Goal: Information Seeking & Learning: Learn about a topic

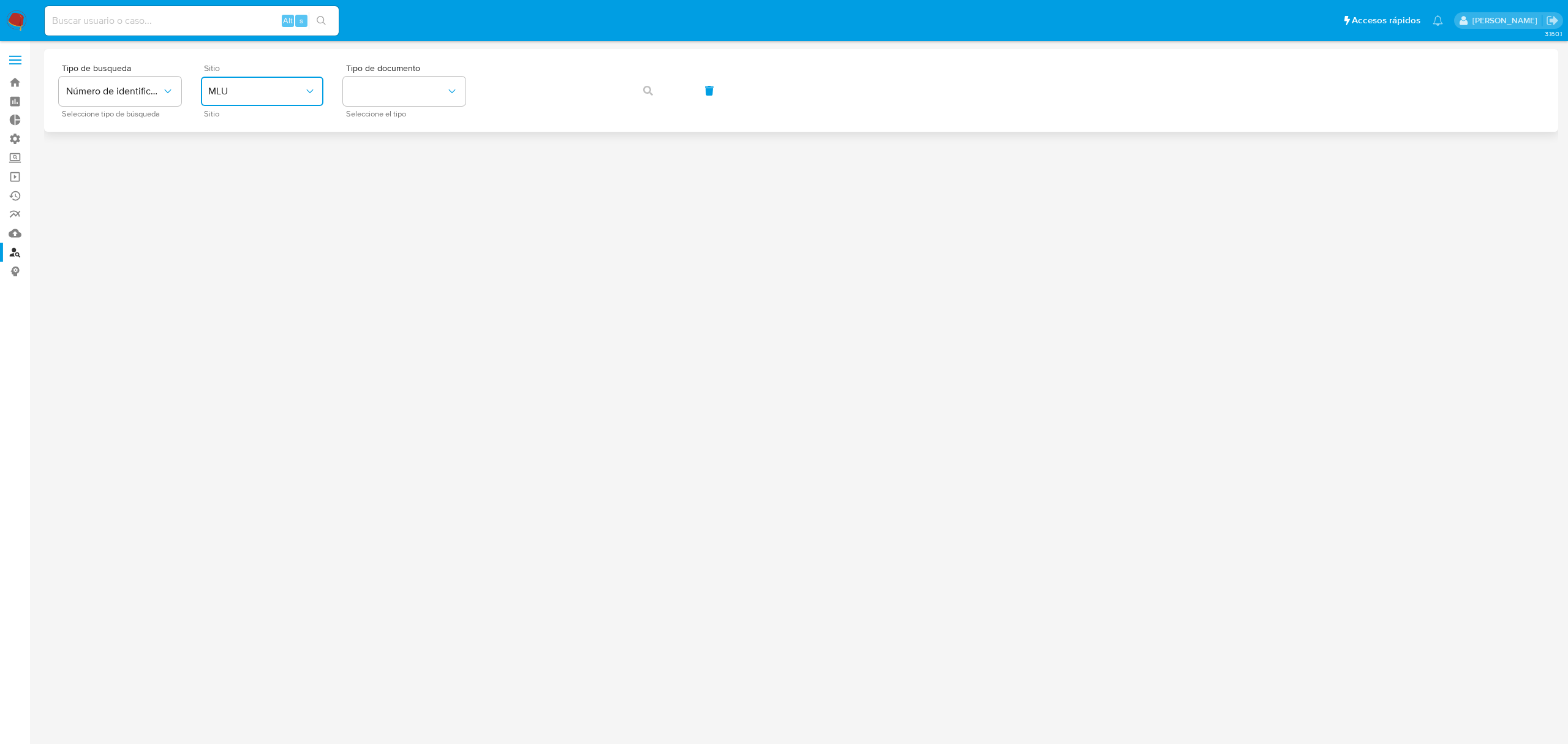
click at [275, 85] on span "MLU" at bounding box center [255, 91] width 95 height 12
click at [250, 147] on div "MLA" at bounding box center [258, 154] width 100 height 29
click at [9, 21] on img at bounding box center [16, 21] width 21 height 21
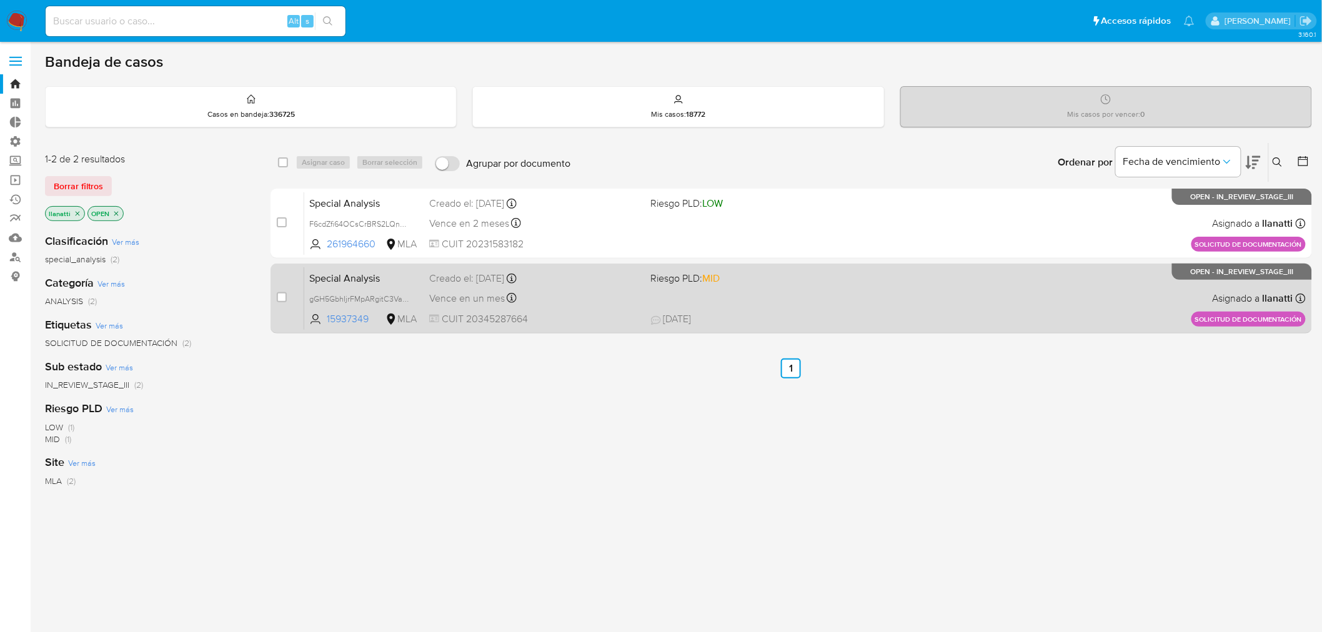
click at [763, 290] on div "Special Analysis gGH5GbhIjrFMpARgitC3VaHB 15937349 MLA Riesgo PLD: MID Creado e…" at bounding box center [805, 298] width 1002 height 63
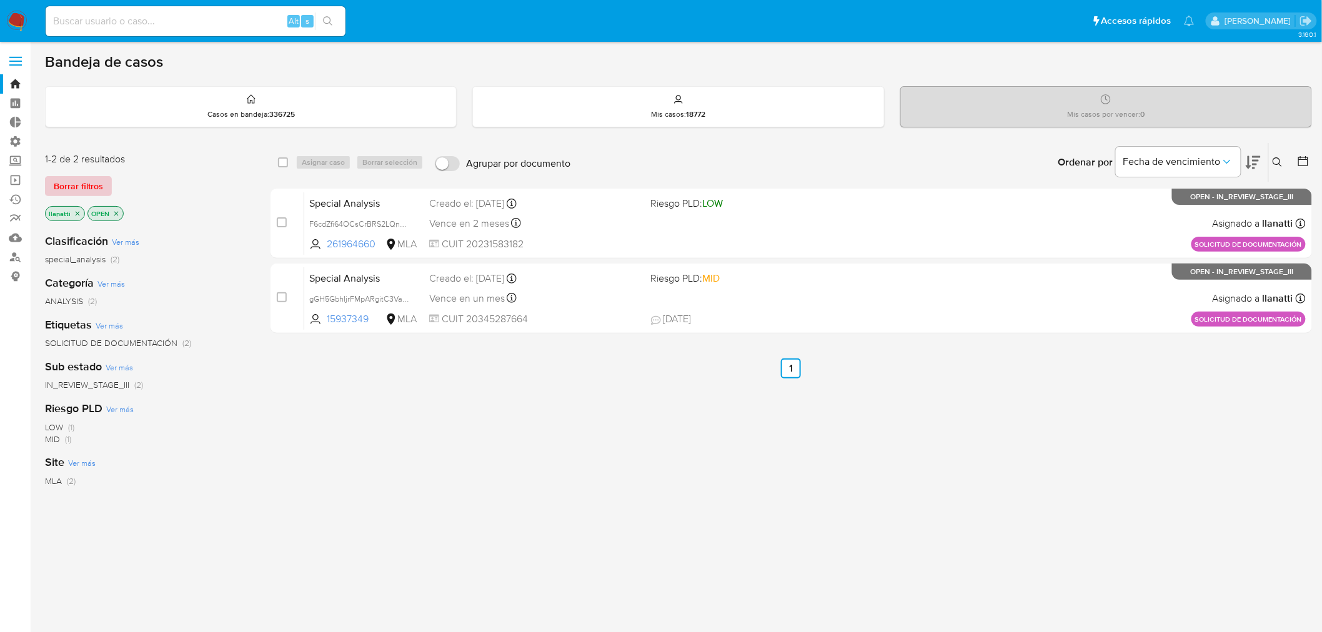
click at [78, 183] on span "Borrar filtros" at bounding box center [78, 185] width 49 height 17
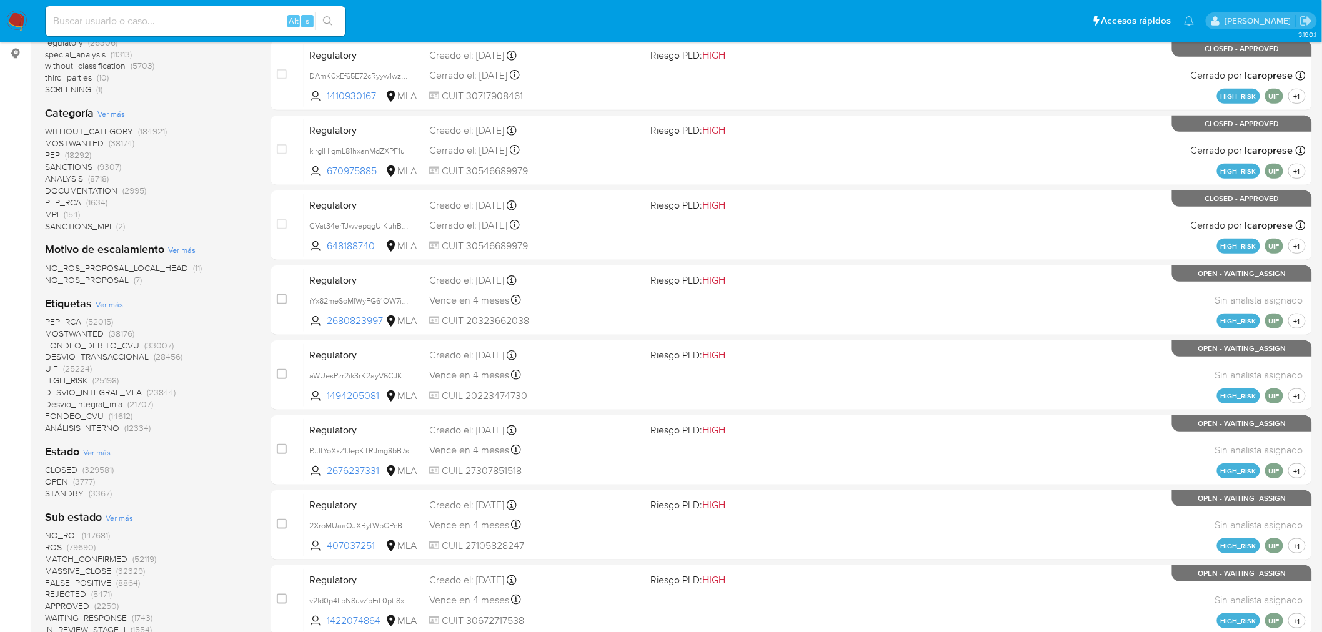
scroll to position [139, 0]
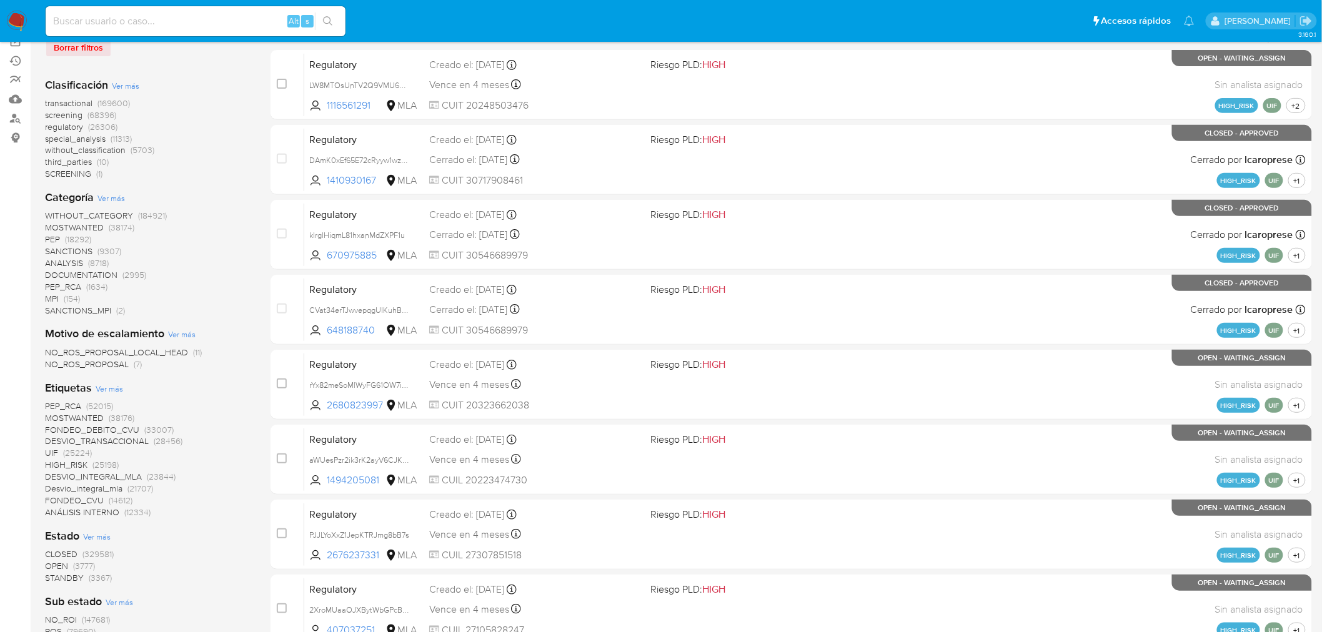
click at [70, 102] on span "transactional" at bounding box center [68, 103] width 47 height 12
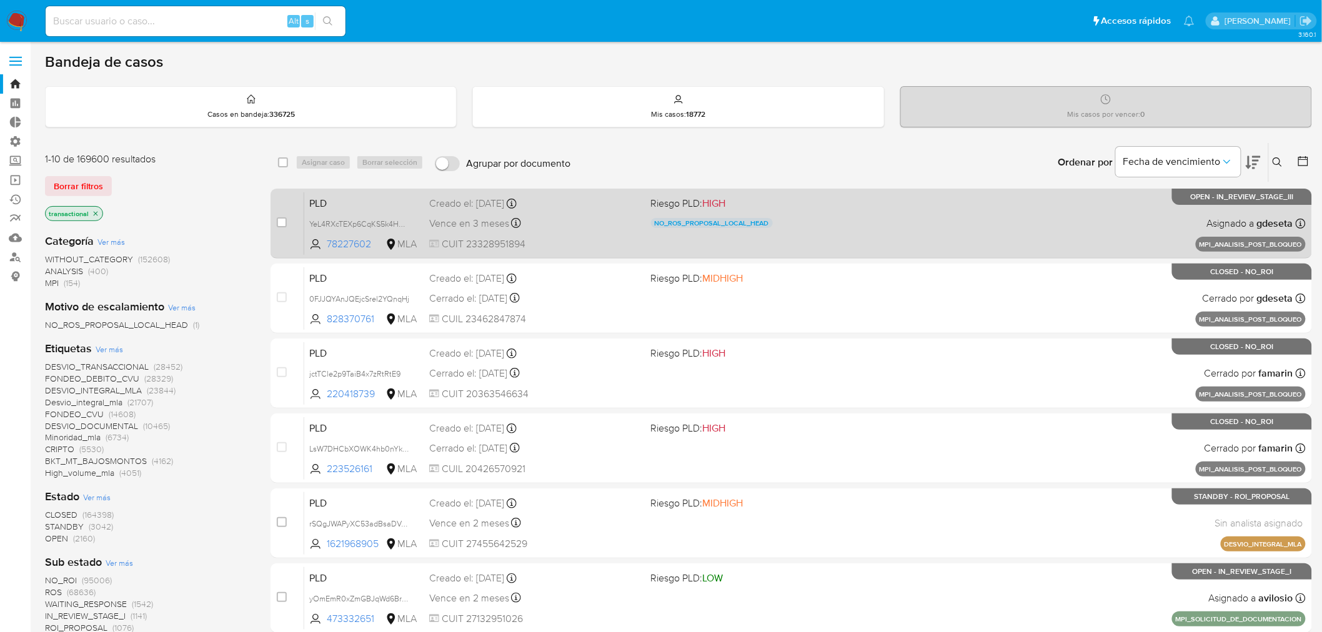
click at [582, 229] on div "Vence en 3 meses Vence el 17/12/2025 10:32:37" at bounding box center [535, 223] width 212 height 17
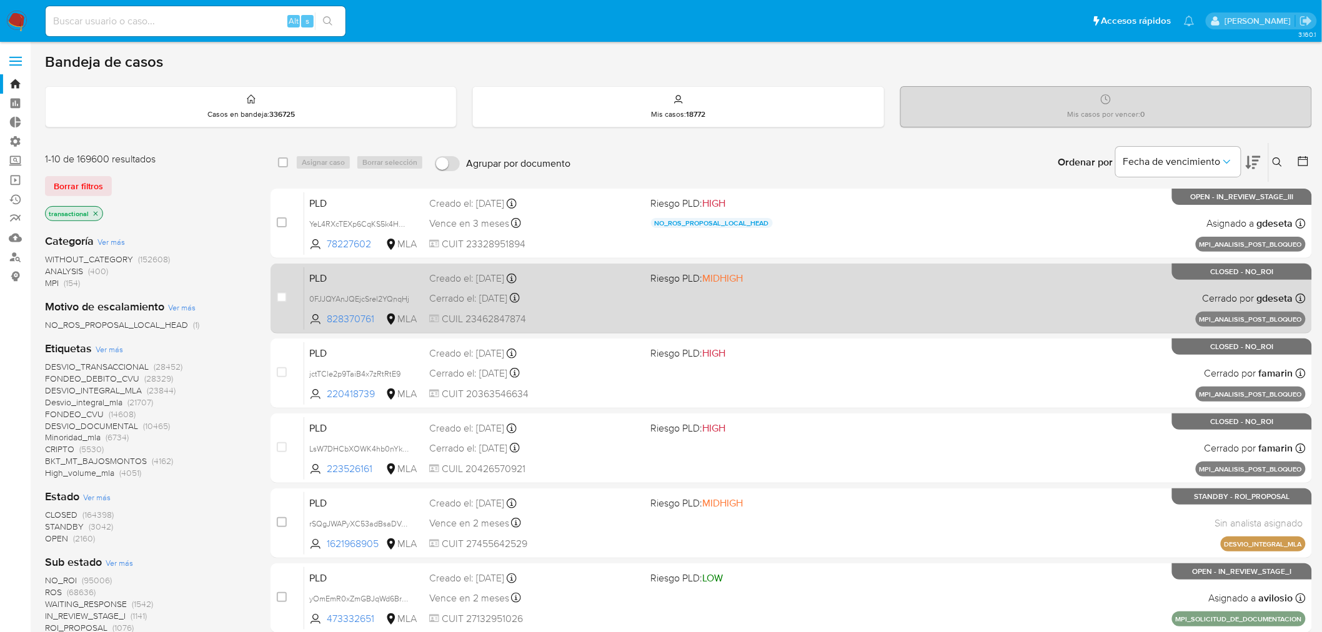
click at [726, 309] on div "PLD 0FJJQYAnJQEjcSrel2YQnqHj 828370761 MLA Riesgo PLD: MIDHIGH Creado el: 12/09…" at bounding box center [805, 298] width 1002 height 63
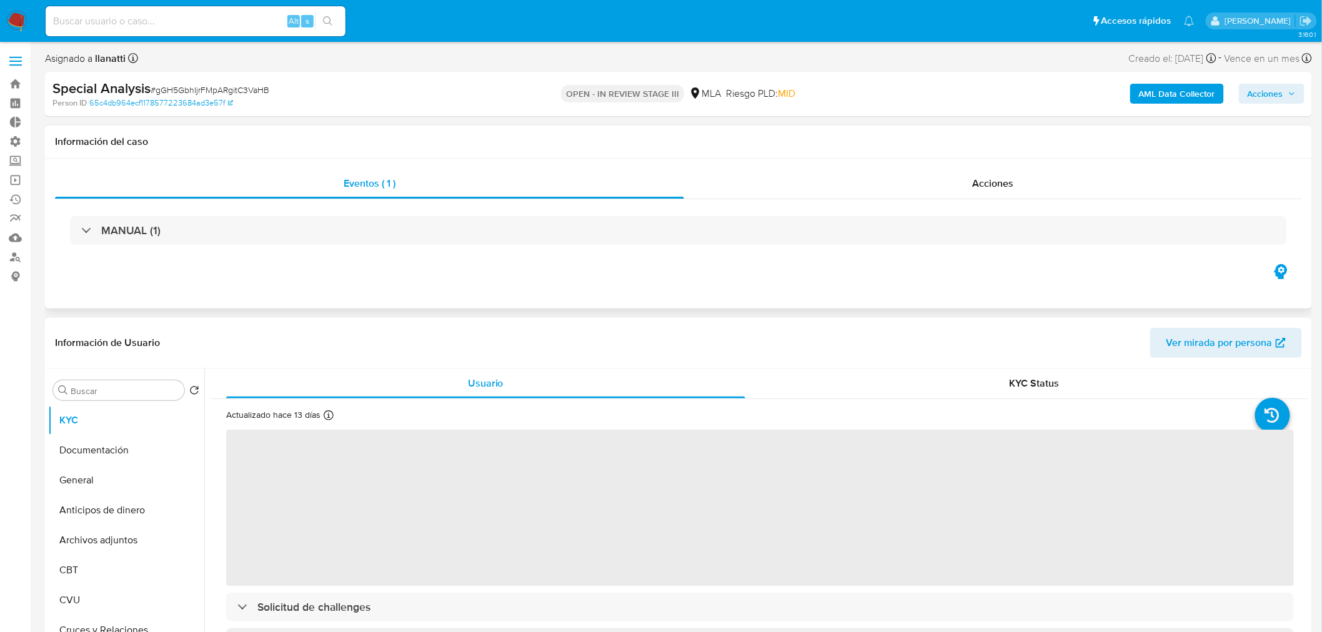
select select "10"
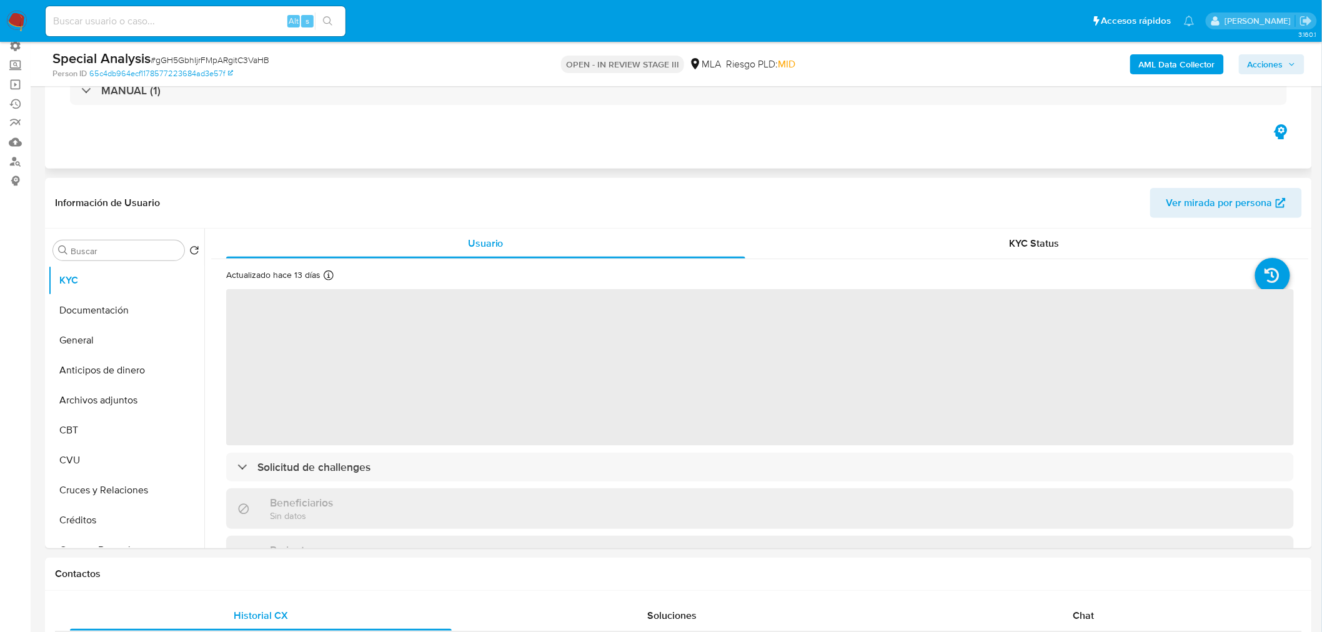
scroll to position [139, 0]
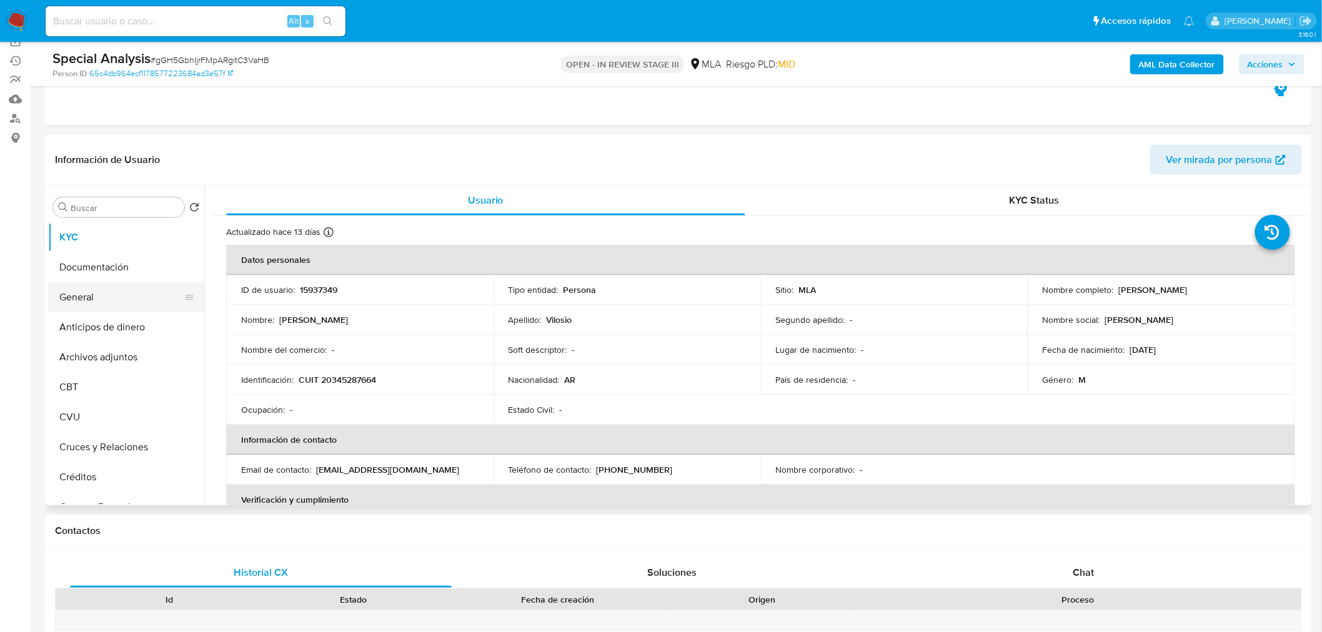
click at [116, 304] on button "General" at bounding box center [121, 297] width 146 height 30
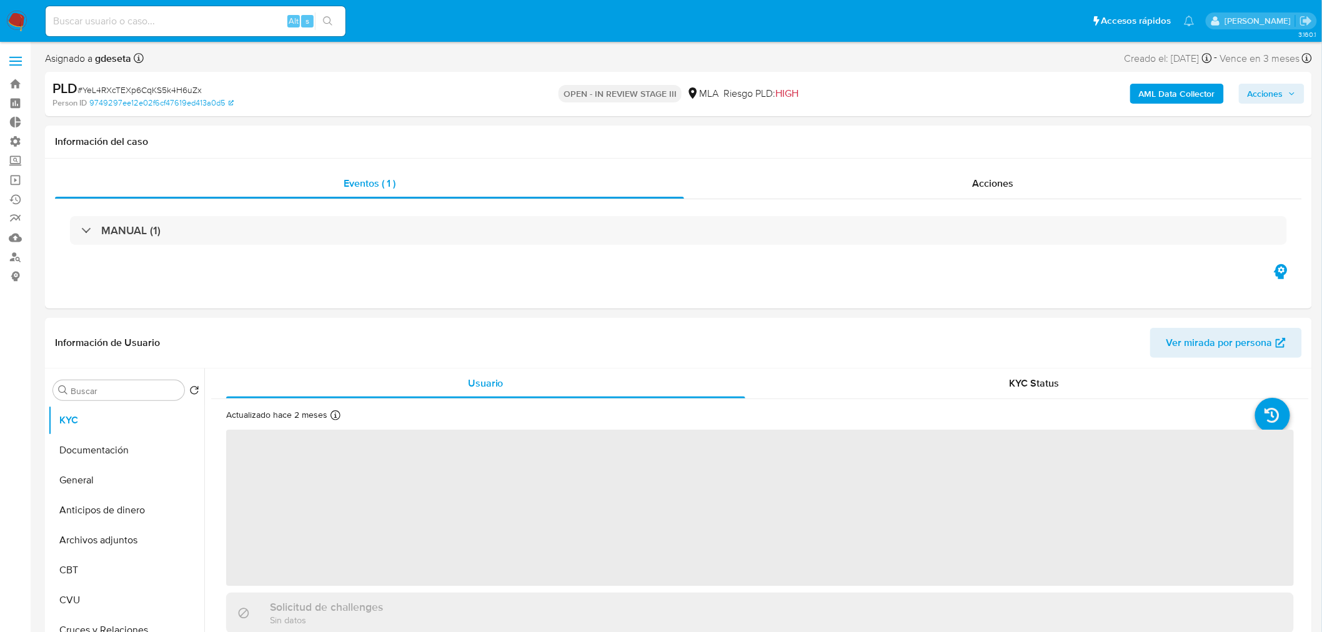
select select "10"
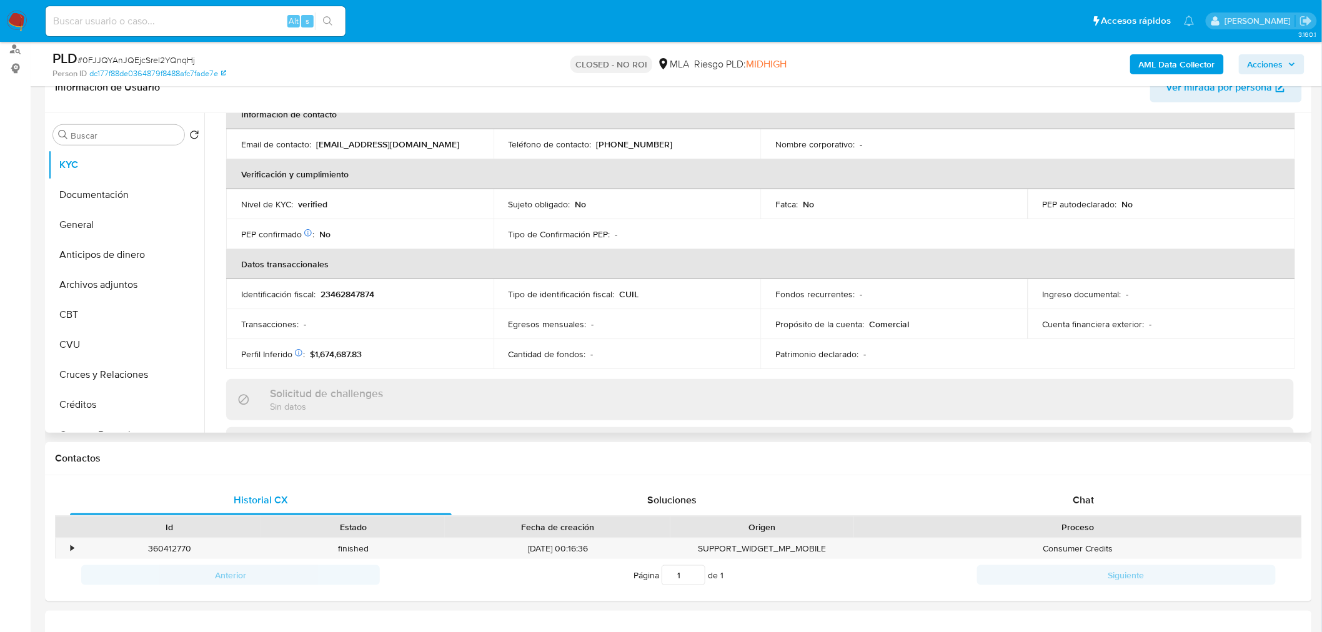
scroll to position [277, 0]
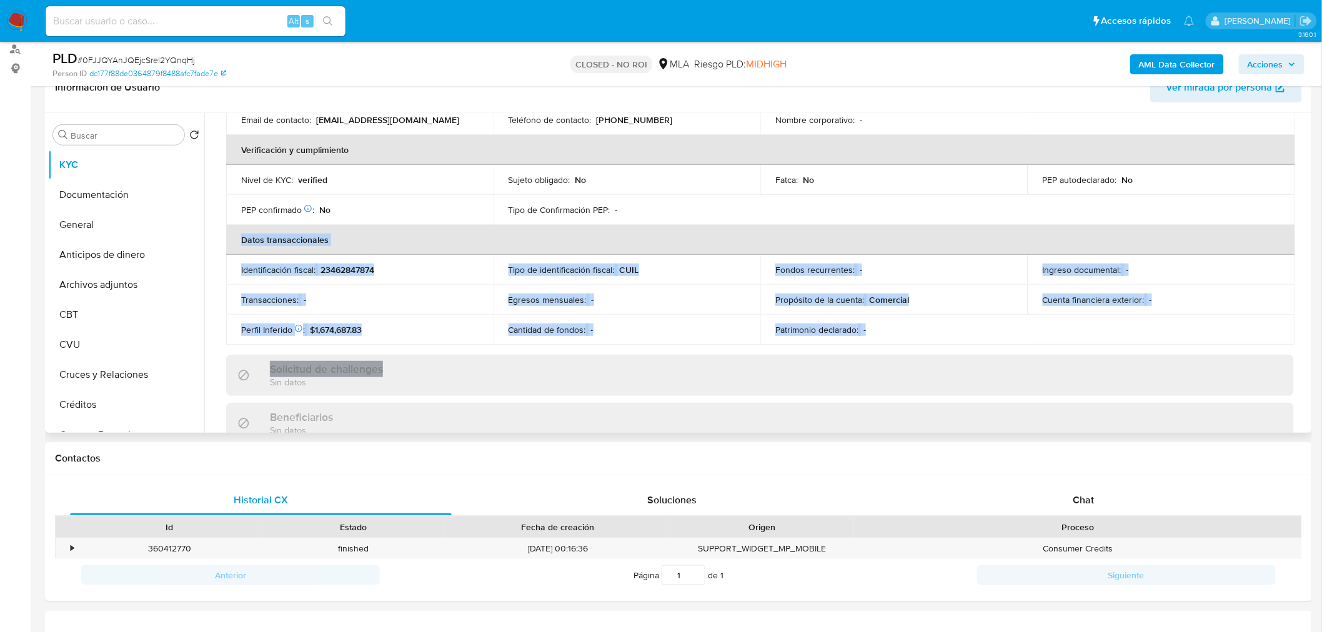
drag, startPoint x: 239, startPoint y: 244, endPoint x: 1161, endPoint y: 345, distance: 927.4
click at [1161, 345] on div "Actualizado hace 20 días Creado: 21/09/2021 15:12:19 Actualizado: 03/09/2025 09…" at bounding box center [760, 334] width 1098 height 936
click at [422, 264] on div "Identificación fiscal : 23462847874" at bounding box center [359, 269] width 237 height 11
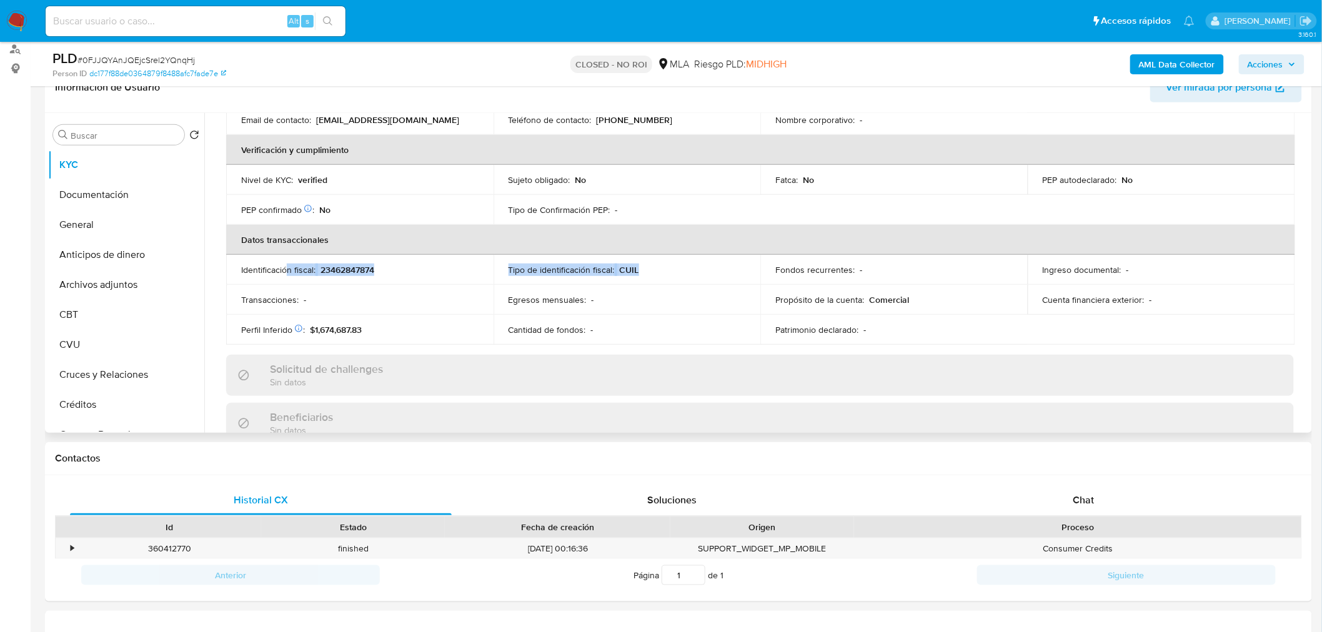
drag, startPoint x: 289, startPoint y: 264, endPoint x: 676, endPoint y: 274, distance: 386.4
click at [676, 274] on tr "Identificación fiscal : 23462847874 Tipo de identificación fiscal : CUIL Fondos…" at bounding box center [760, 270] width 1069 height 30
drag, startPoint x: 382, startPoint y: 336, endPoint x: 257, endPoint y: 331, distance: 125.1
click at [257, 331] on td "Perfil Inferido Éste campo indica la información de Nivel Socioeconómico del us…" at bounding box center [359, 330] width 267 height 30
click at [391, 326] on div "Perfil Inferido Éste campo indica la información de Nivel Socioeconómico del us…" at bounding box center [359, 329] width 237 height 11
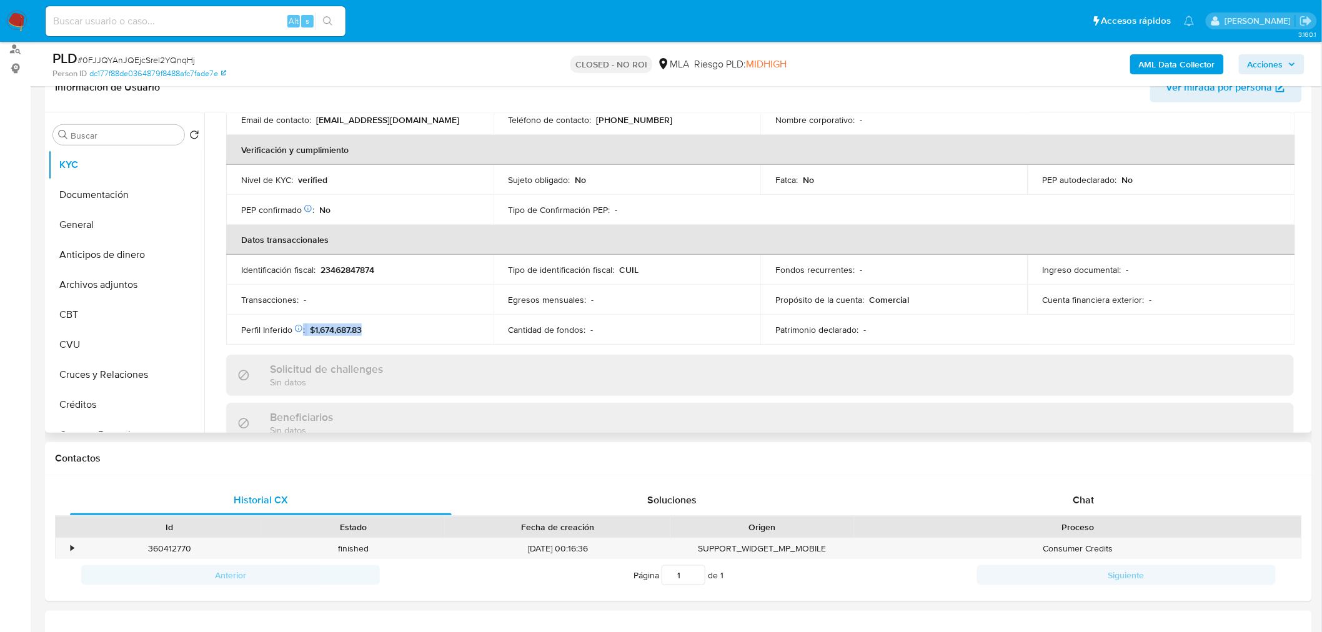
drag, startPoint x: 351, startPoint y: 329, endPoint x: 371, endPoint y: 328, distance: 20.0
click at [309, 326] on div "Perfil Inferido Éste campo indica la información de Nivel Socioeconómico del us…" at bounding box center [359, 329] width 237 height 11
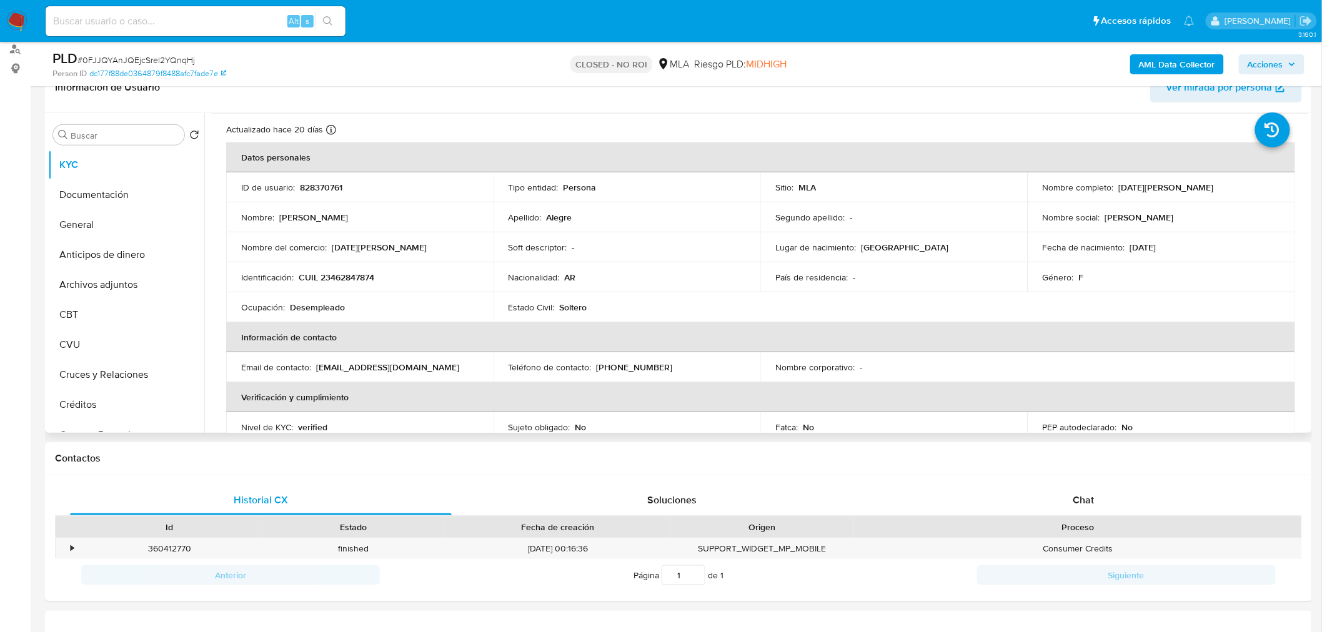
scroll to position [0, 0]
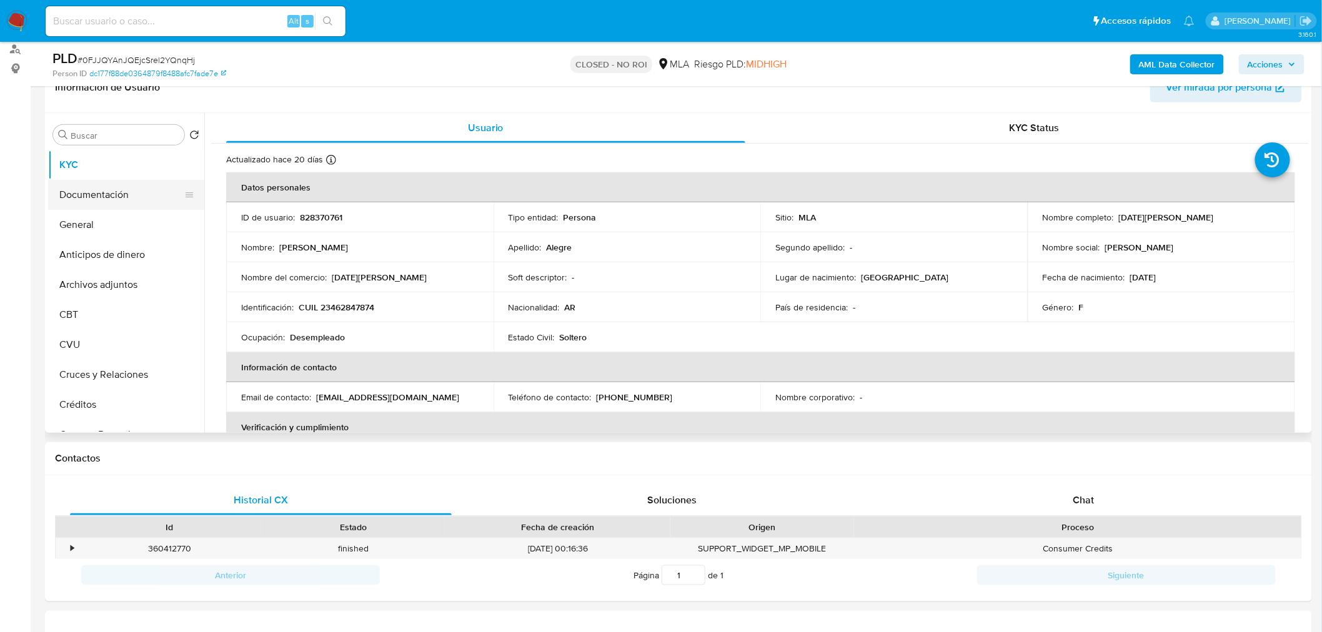
click at [122, 197] on button "Documentación" at bounding box center [121, 195] width 146 height 30
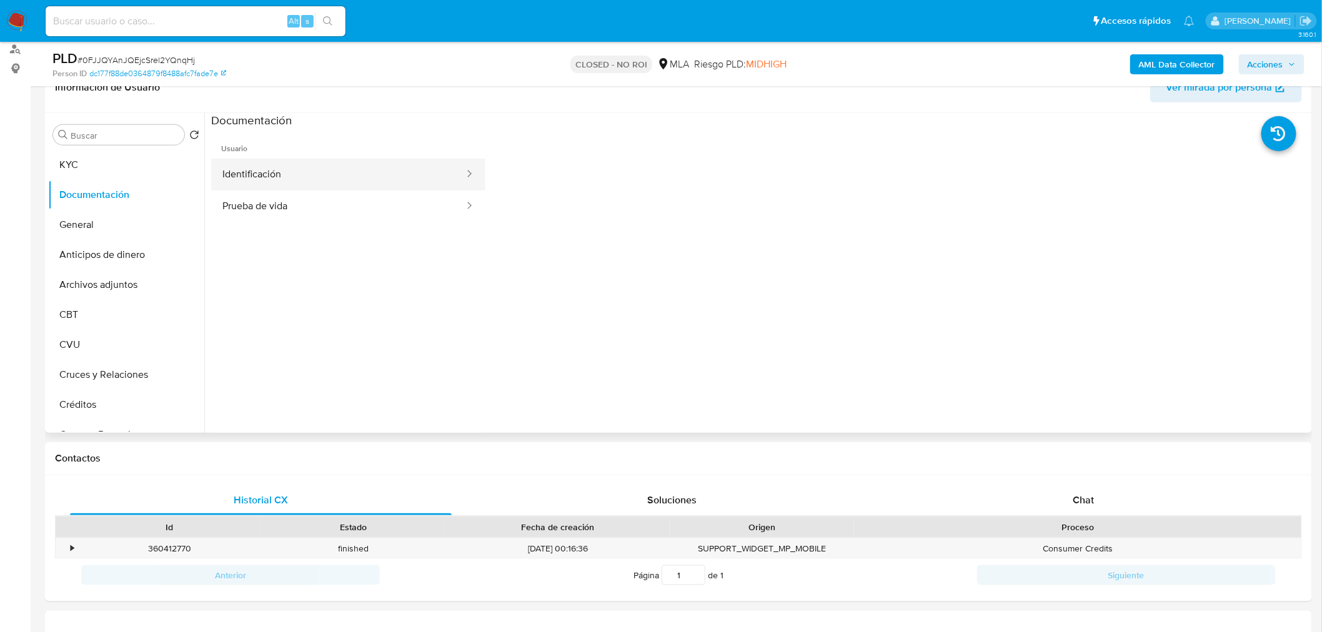
click at [374, 183] on button "Identificación" at bounding box center [338, 175] width 254 height 32
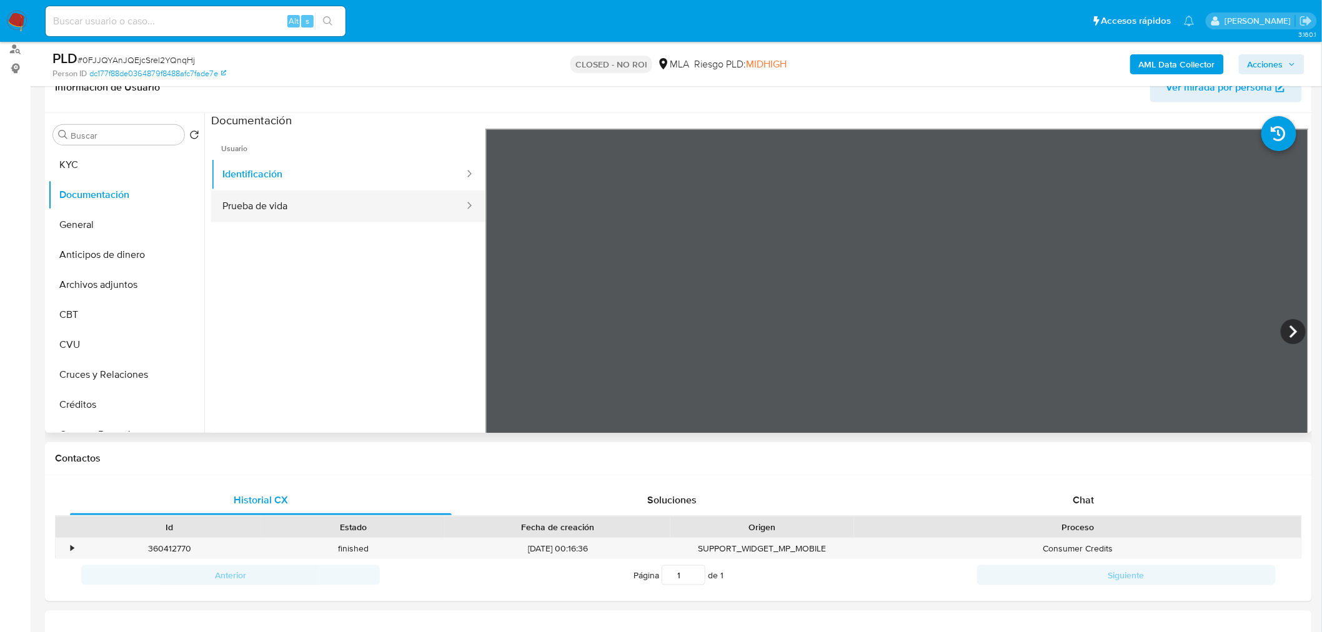
click at [282, 205] on button "Prueba de vida" at bounding box center [338, 207] width 254 height 32
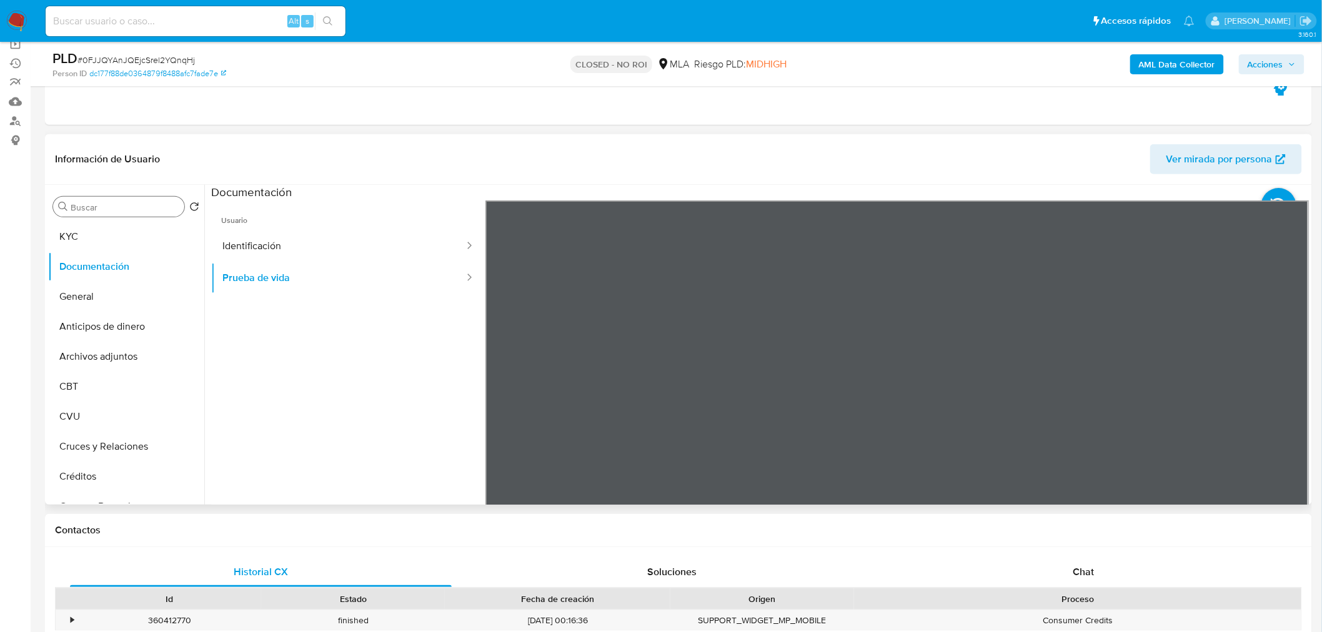
scroll to position [69, 0]
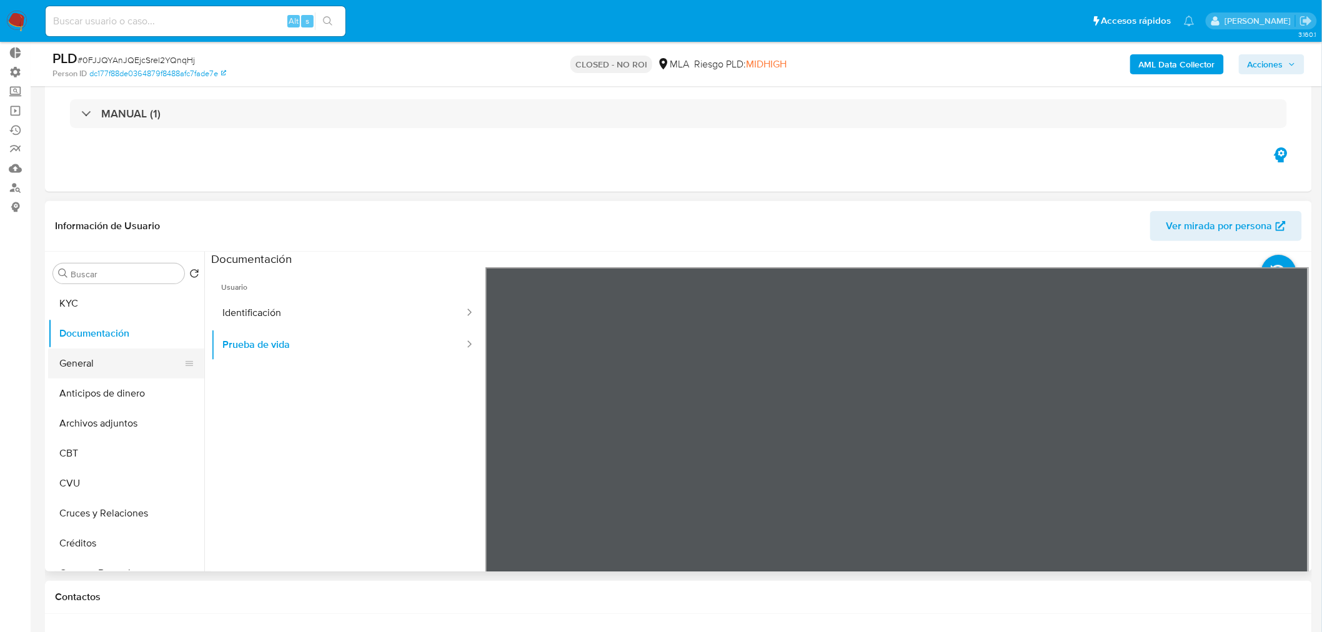
click at [104, 369] on button "General" at bounding box center [121, 364] width 146 height 30
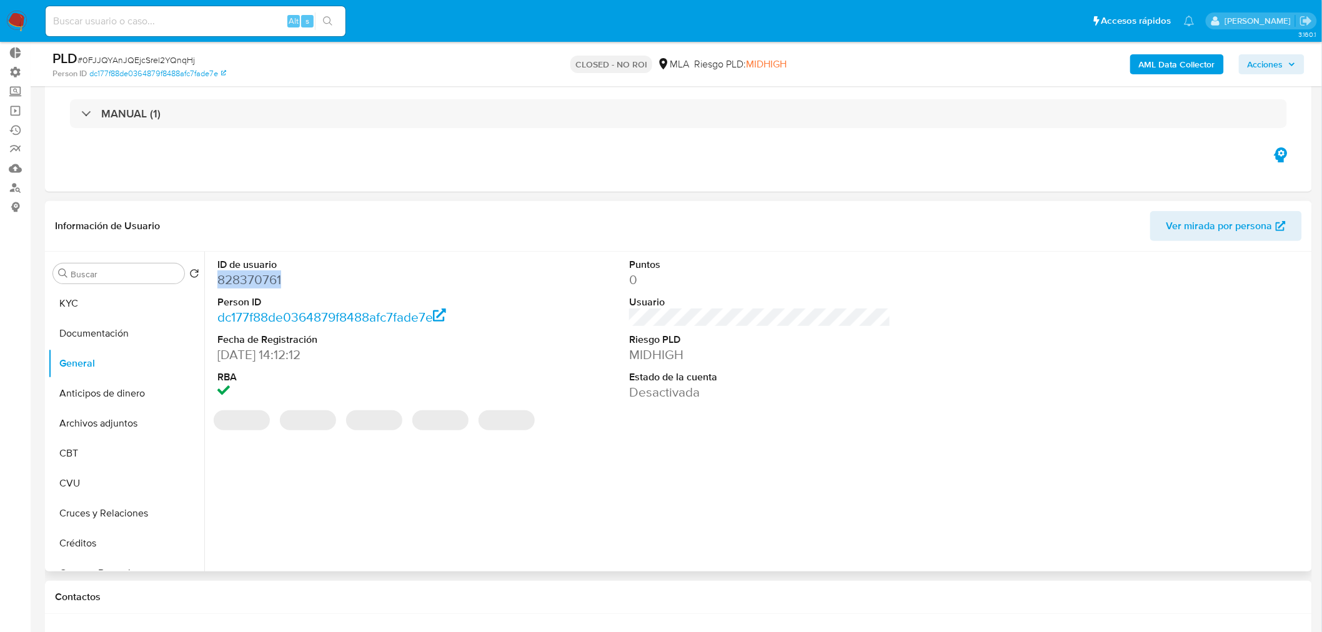
drag, startPoint x: 285, startPoint y: 283, endPoint x: 208, endPoint y: 282, distance: 76.9
click at [208, 282] on div "ID de usuario 828370761 Person ID dc177f88de0364879f8488afc7fade7e Fecha de Reg…" at bounding box center [756, 412] width 1105 height 320
copy dd "828370761"
click at [111, 415] on button "Archivos adjuntos" at bounding box center [121, 424] width 146 height 30
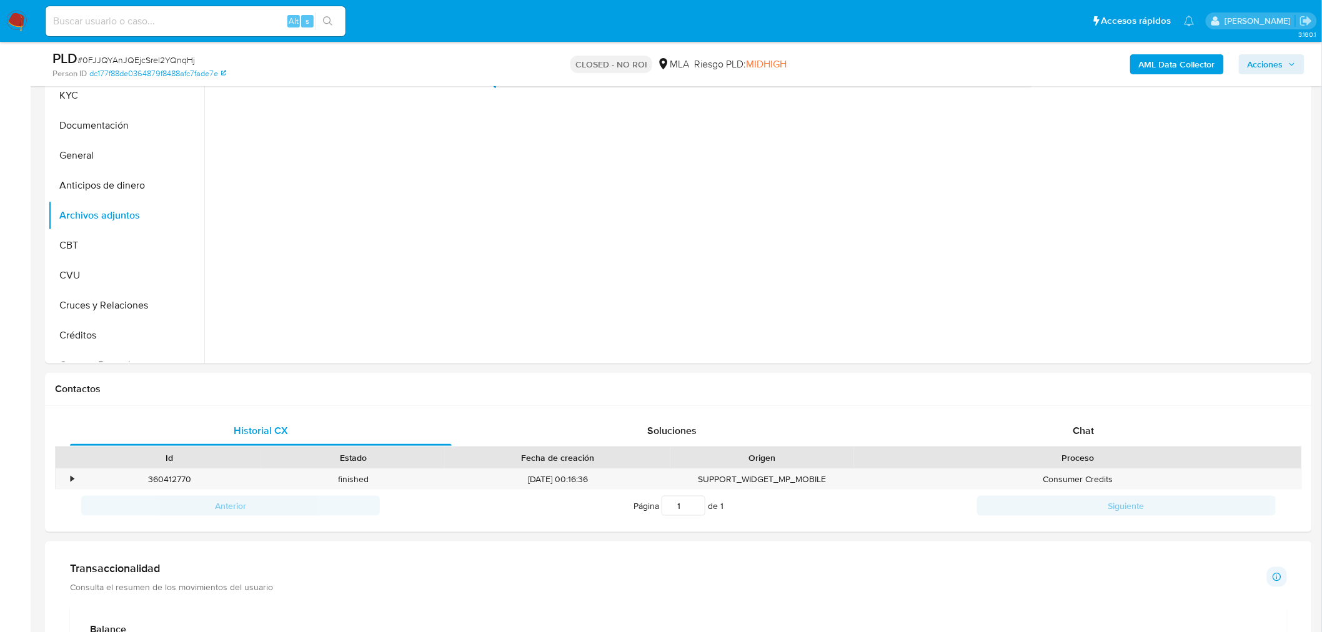
scroll to position [208, 0]
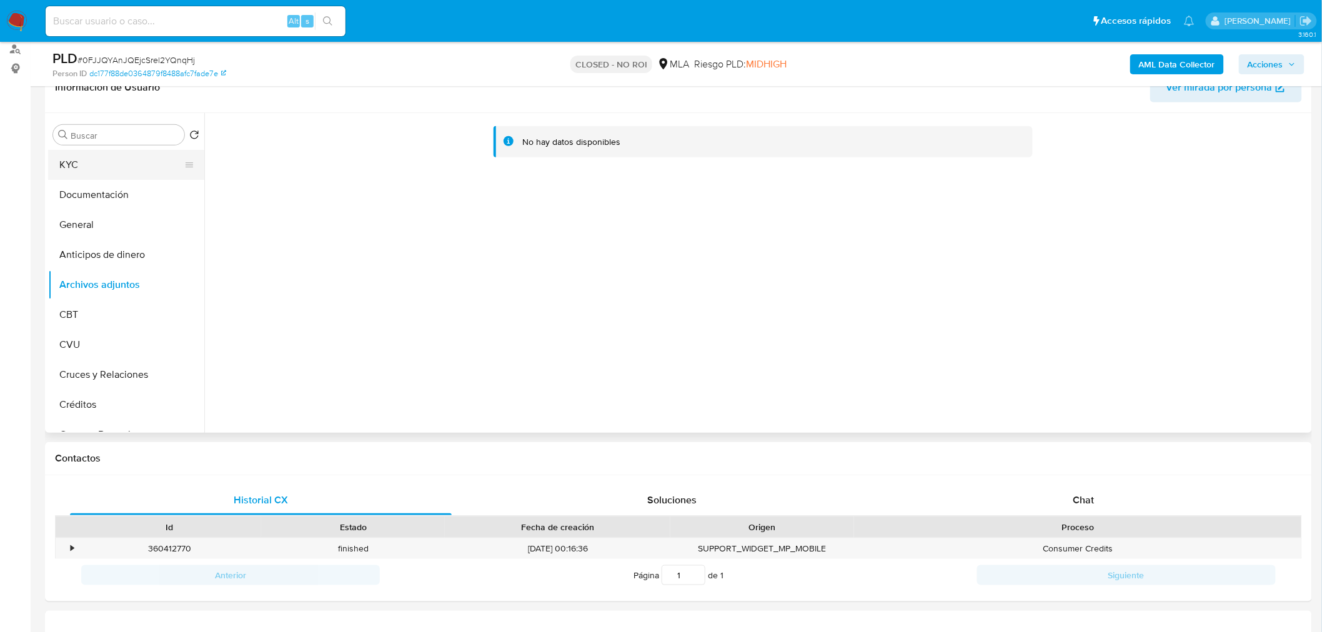
click at [109, 160] on button "KYC" at bounding box center [121, 165] width 146 height 30
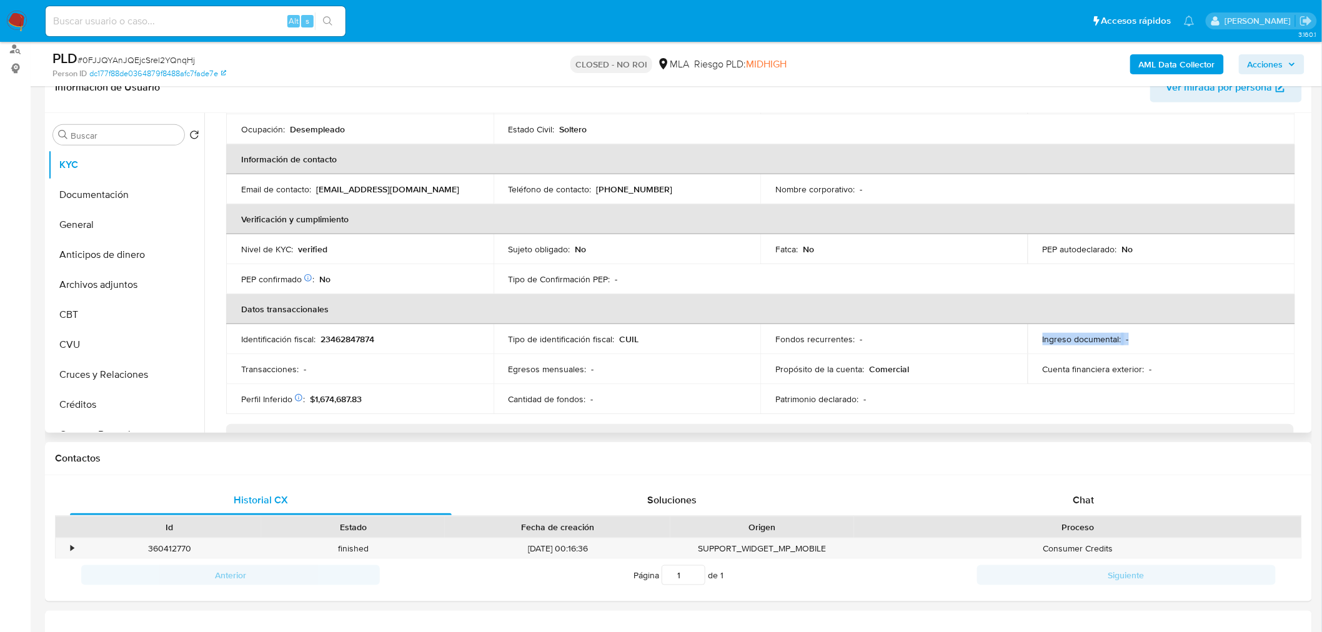
drag, startPoint x: 1141, startPoint y: 336, endPoint x: 1007, endPoint y: 339, distance: 133.2
click at [1007, 339] on tr "Identificación fiscal : 23462847874 Tipo de identificación fiscal : CUIL Fondos…" at bounding box center [760, 339] width 1069 height 30
drag, startPoint x: 1186, startPoint y: 339, endPoint x: 1032, endPoint y: 339, distance: 153.7
click at [1032, 339] on td "Ingreso documental : -" at bounding box center [1161, 339] width 267 height 30
click at [114, 191] on button "Documentación" at bounding box center [121, 195] width 146 height 30
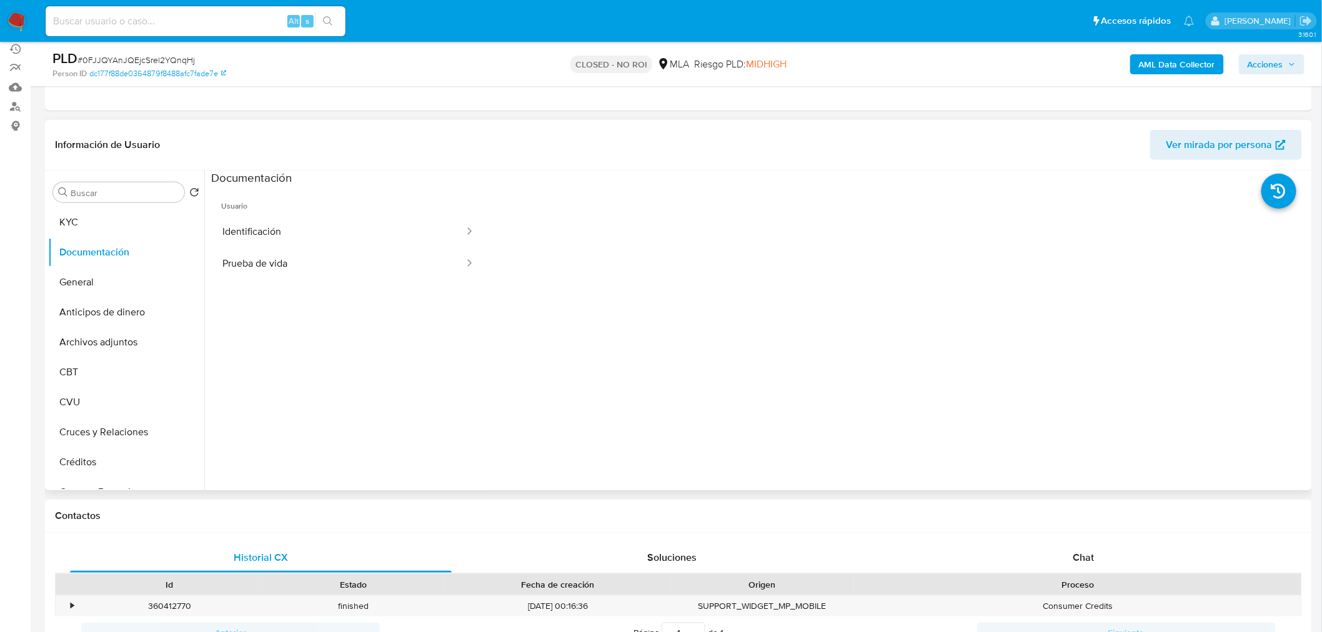
scroll to position [139, 0]
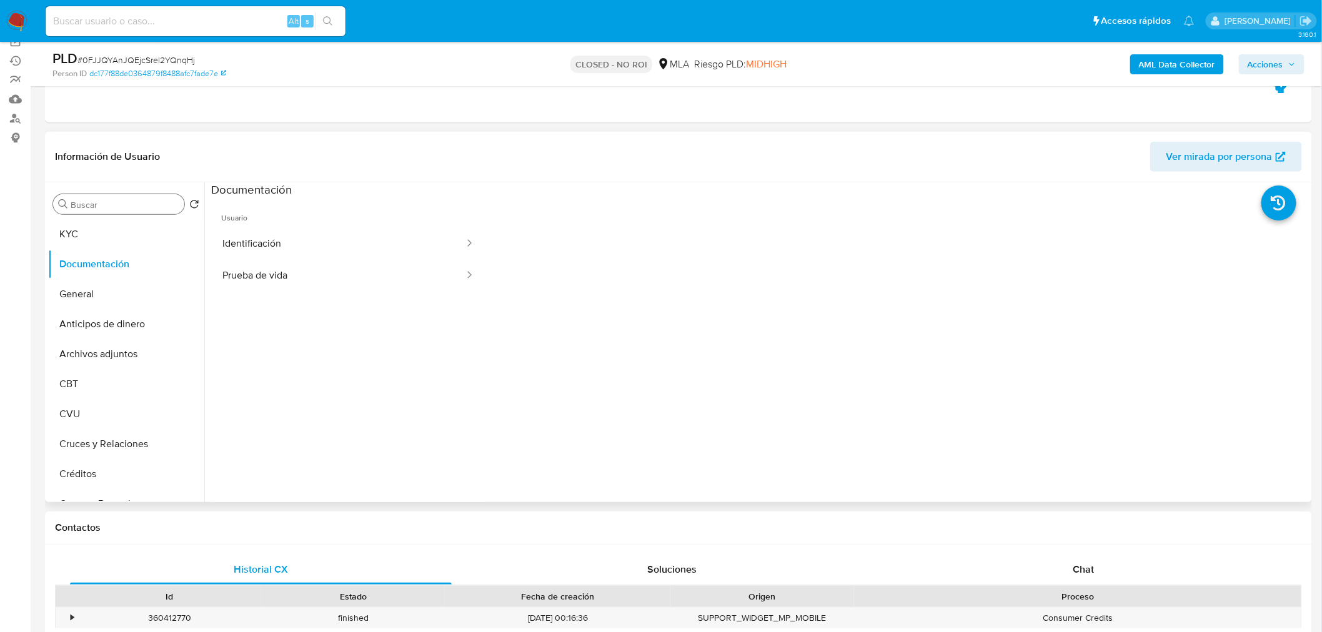
click at [97, 208] on input "Buscar" at bounding box center [125, 204] width 109 height 11
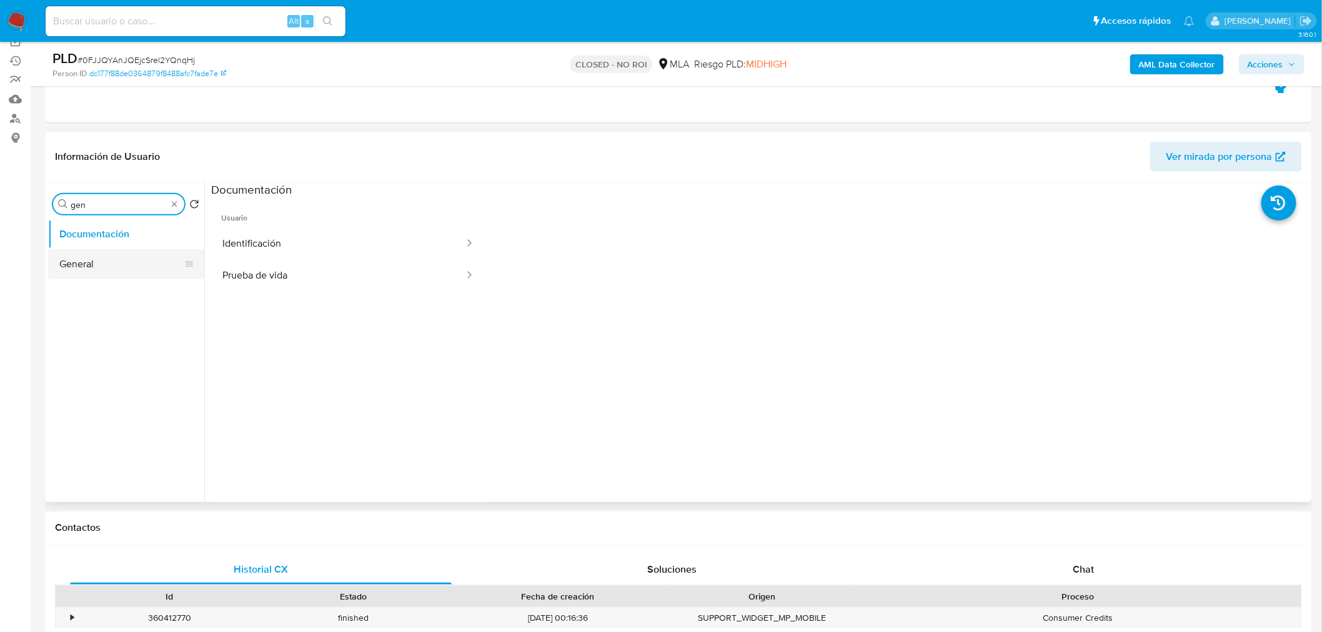
type input "gen"
click at [97, 269] on button "General" at bounding box center [121, 264] width 146 height 30
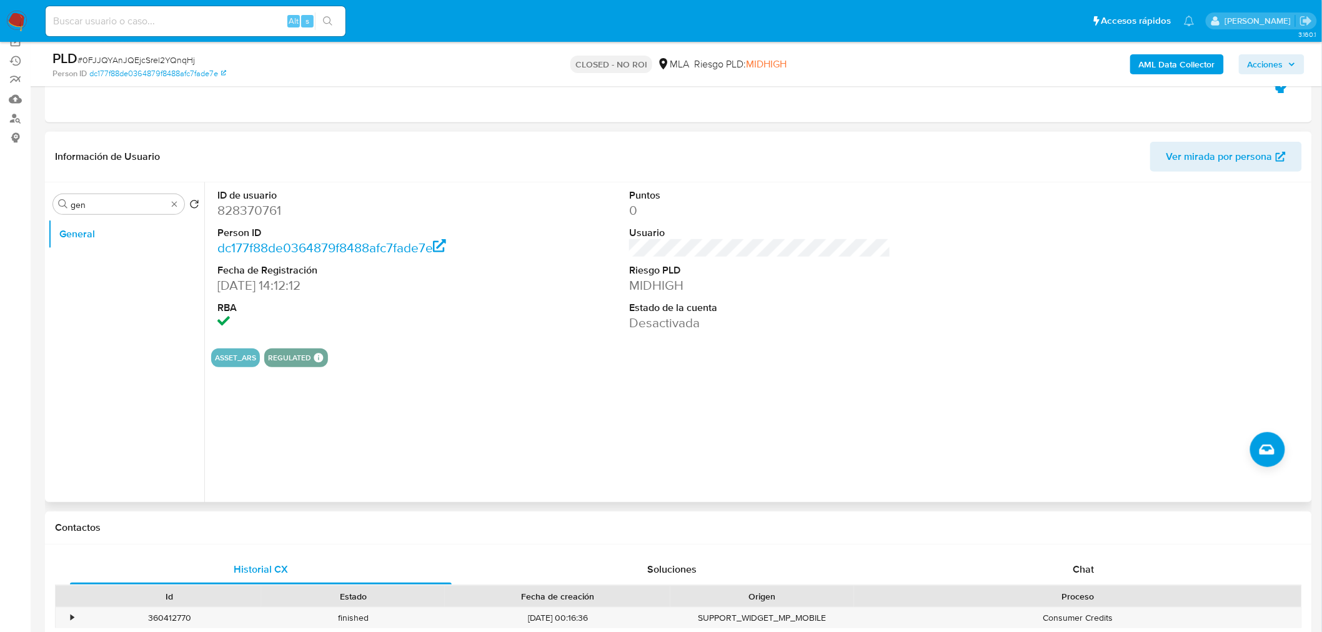
drag, startPoint x: 333, startPoint y: 282, endPoint x: 195, endPoint y: 297, distance: 138.9
click at [180, 284] on div "Buscar gen Volver al orden por defecto General ID de usuario 828370761 Person I…" at bounding box center [678, 342] width 1261 height 320
drag, startPoint x: 598, startPoint y: 279, endPoint x: 584, endPoint y: 279, distance: 14.4
click at [584, 279] on div "ID de usuario 828370761 Person ID dc177f88de0364879f8488afc7fade7e Fecha de Reg…" at bounding box center [760, 260] width 1098 height 156
click at [601, 251] on div "ID de usuario 828370761 Person ID dc177f88de0364879f8488afc7fade7e Fecha de Reg…" at bounding box center [760, 260] width 1098 height 156
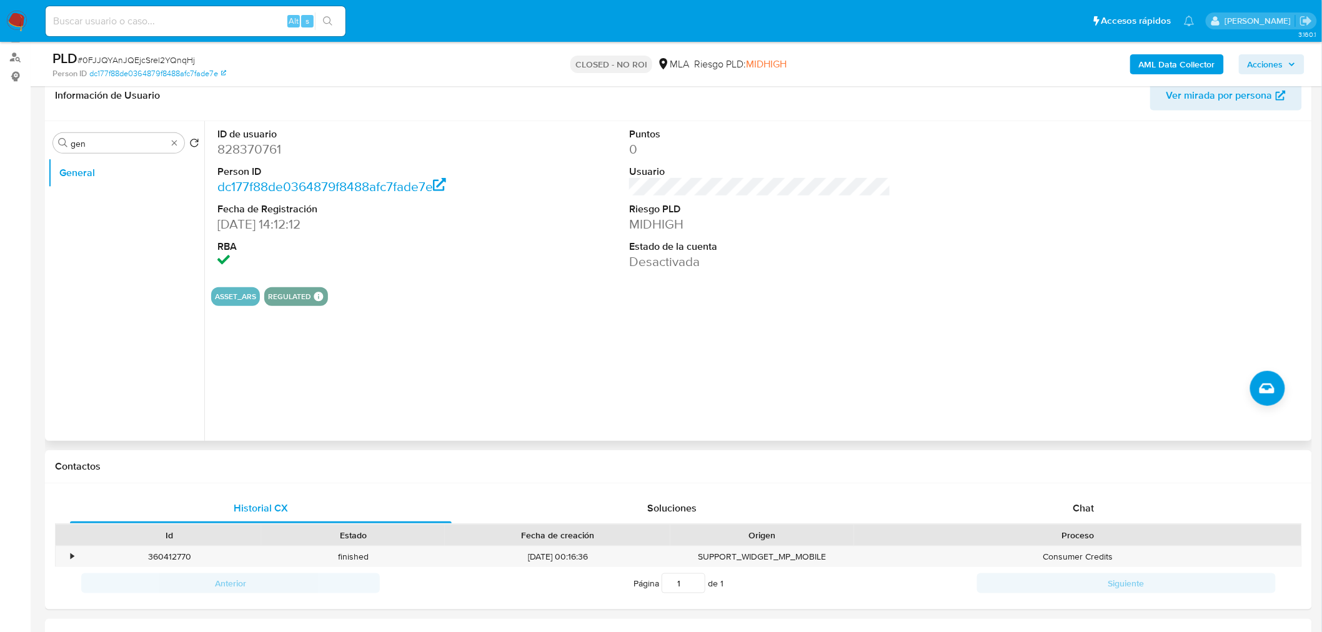
scroll to position [199, 0]
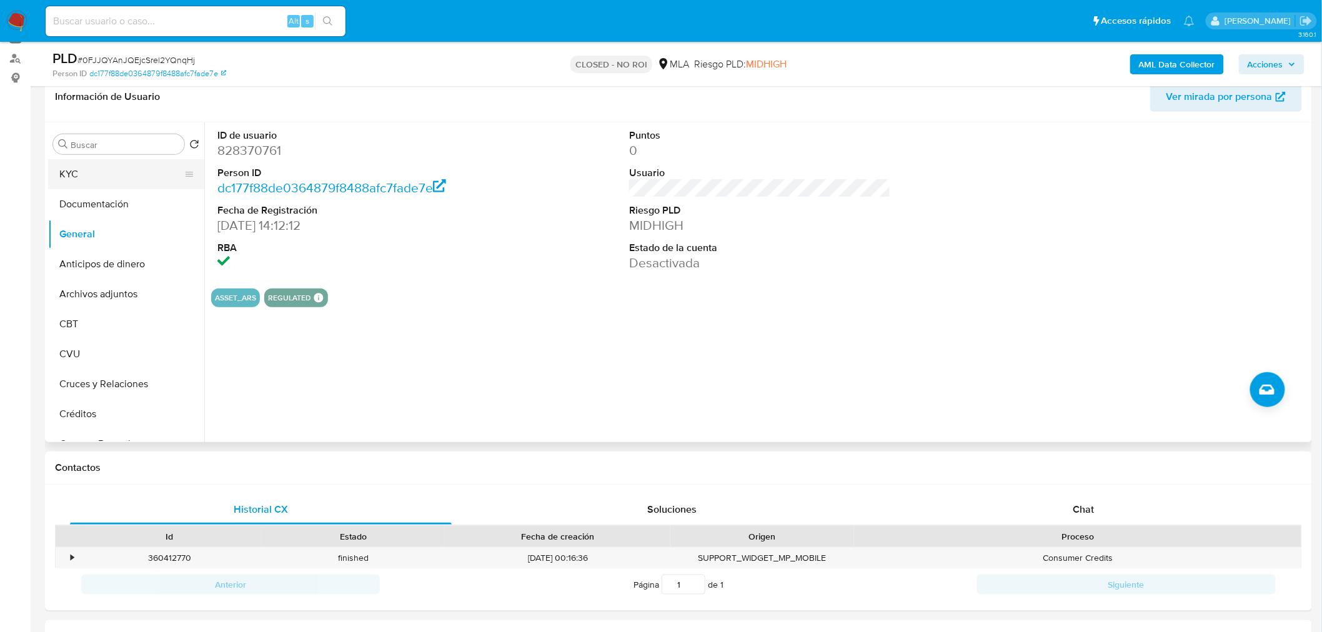
click at [96, 171] on button "KYC" at bounding box center [121, 174] width 146 height 30
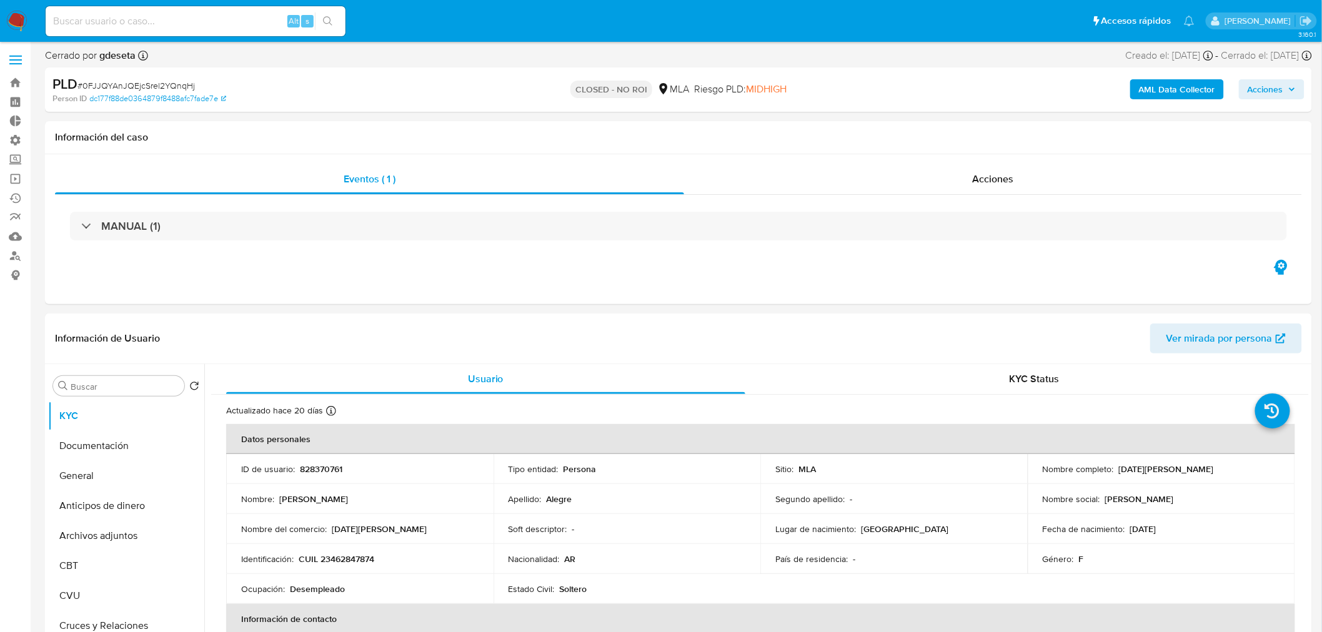
scroll to position [0, 0]
click at [15, 76] on link "Bandeja" at bounding box center [74, 83] width 149 height 19
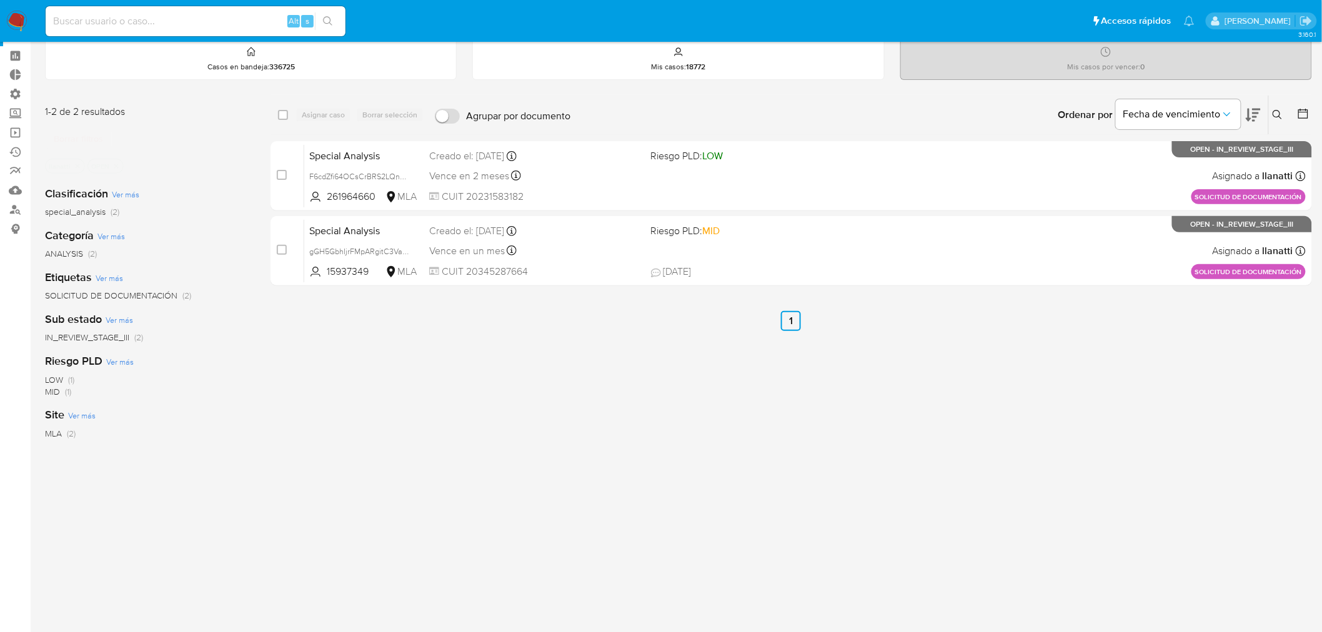
scroll to position [69, 0]
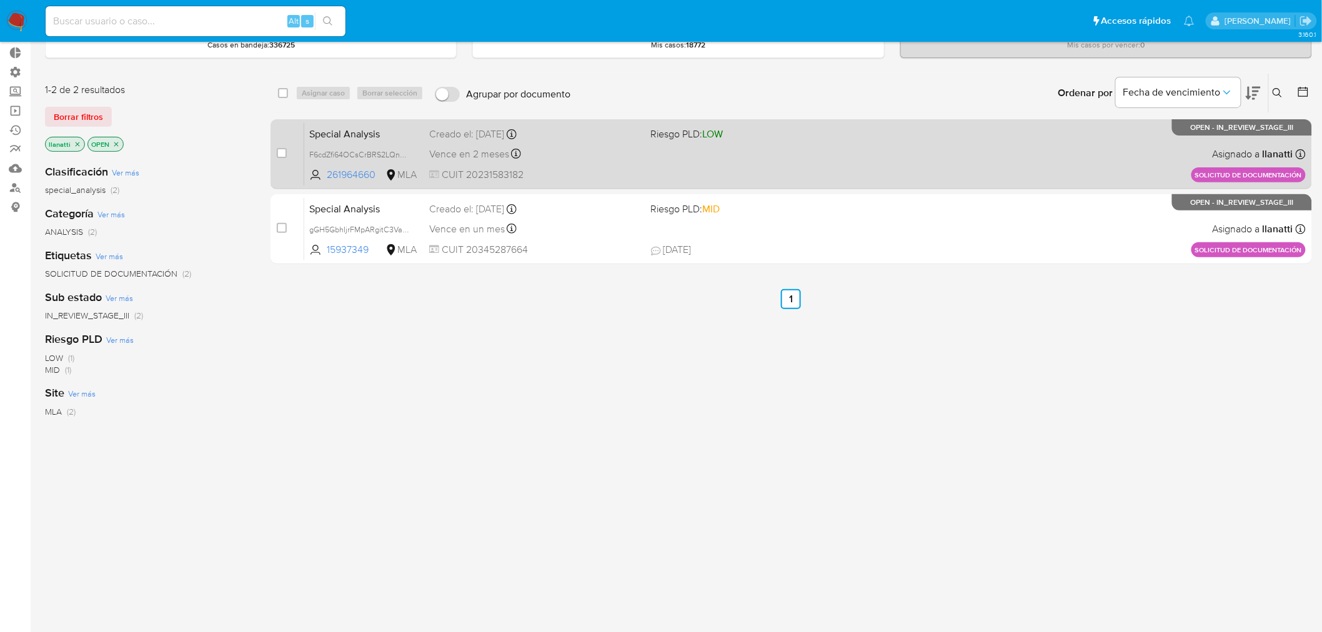
click at [852, 154] on div "Special Analysis F6cdZfi64OCsCrBRS2LQn6qu 261964660 MLA Riesgo PLD: LOW Creado …" at bounding box center [805, 153] width 1002 height 63
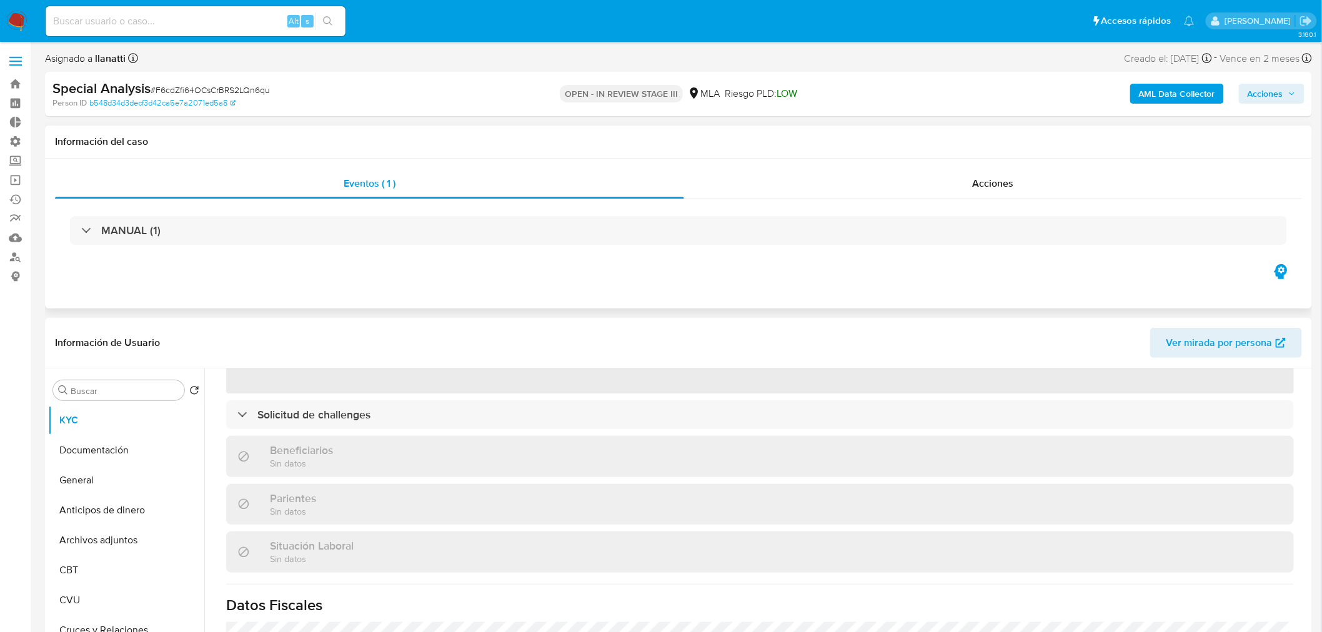
scroll to position [340, 0]
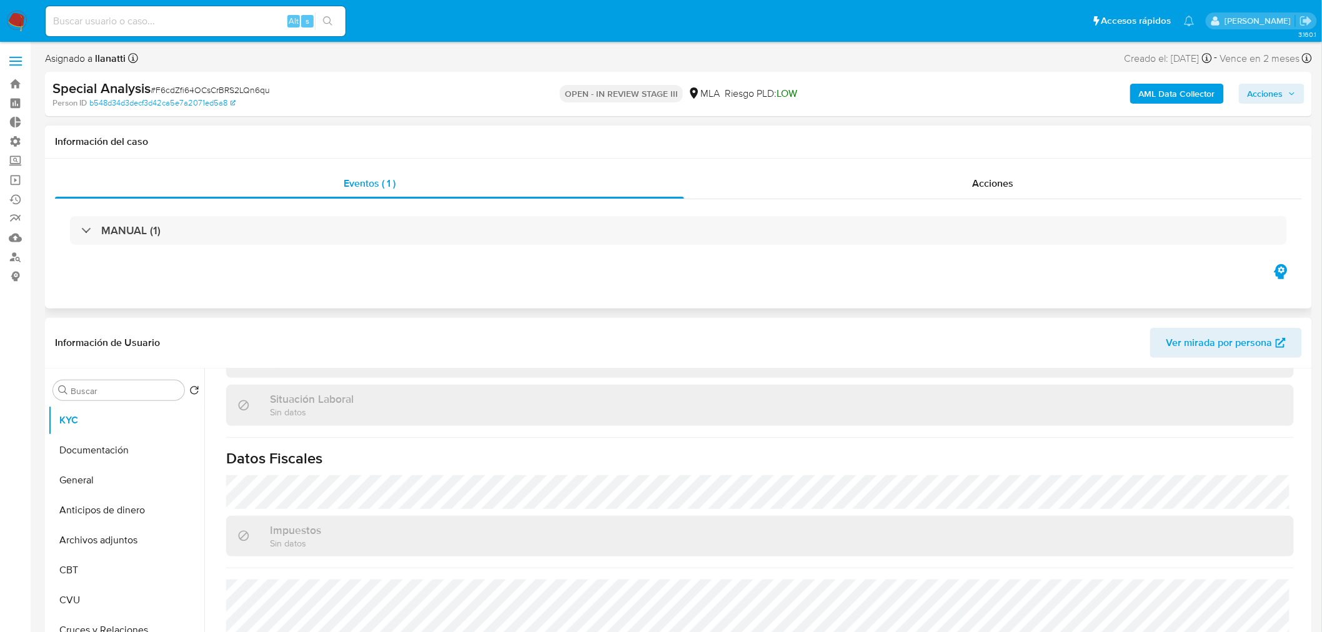
select select "10"
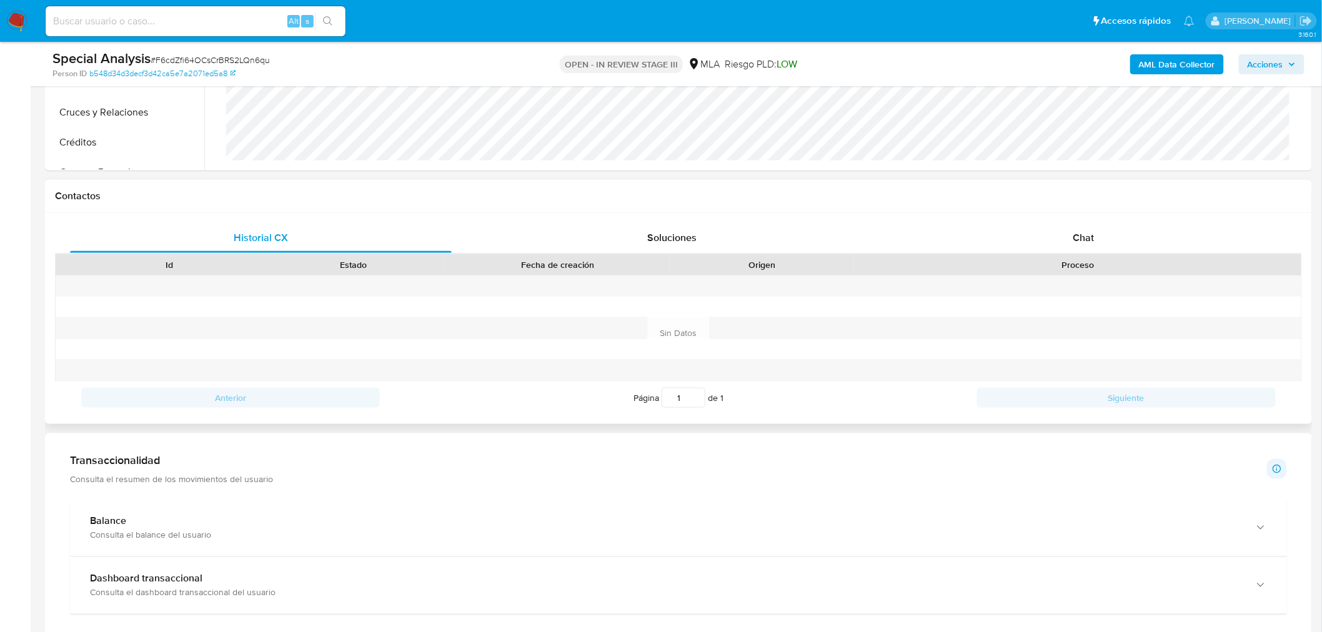
scroll to position [486, 0]
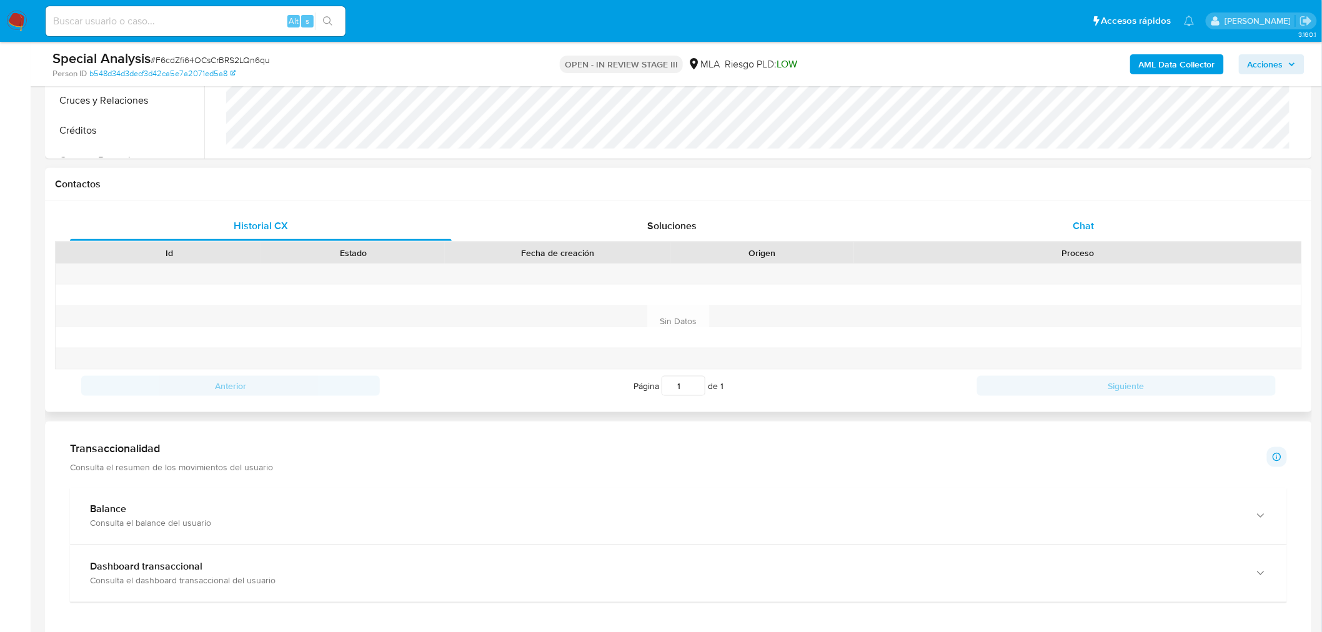
click at [1055, 221] on div "Chat" at bounding box center [1084, 226] width 382 height 30
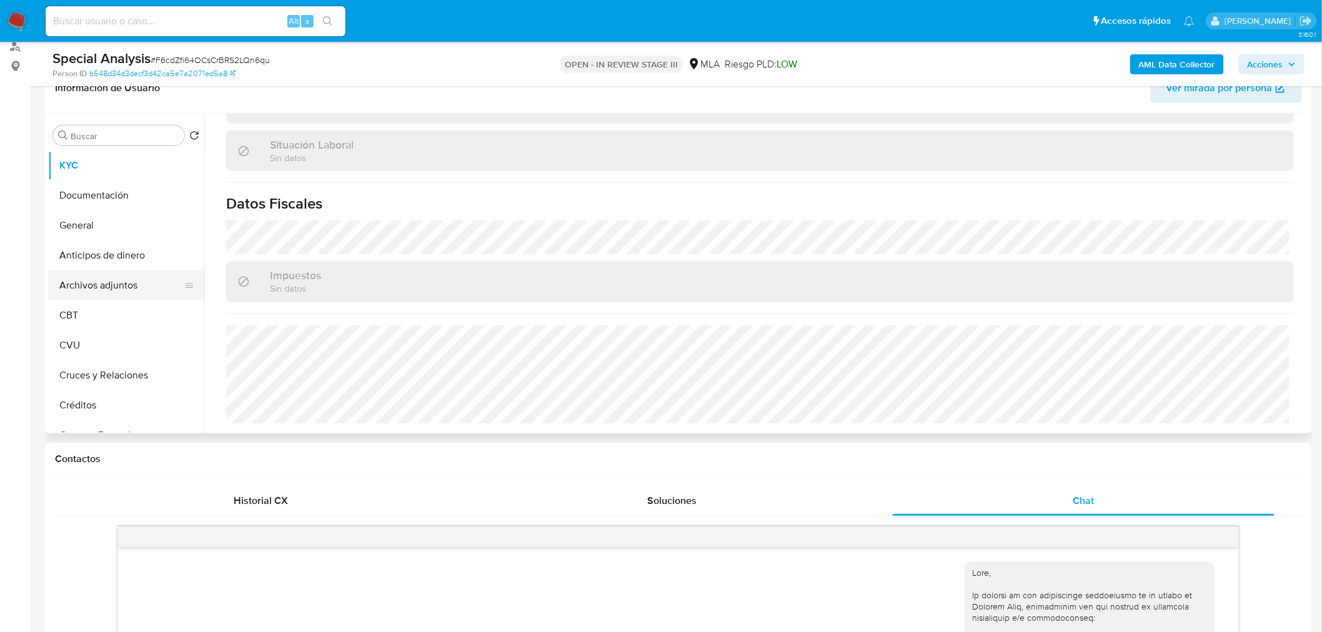
scroll to position [208, 0]
click at [102, 287] on button "Archivos adjuntos" at bounding box center [121, 288] width 146 height 30
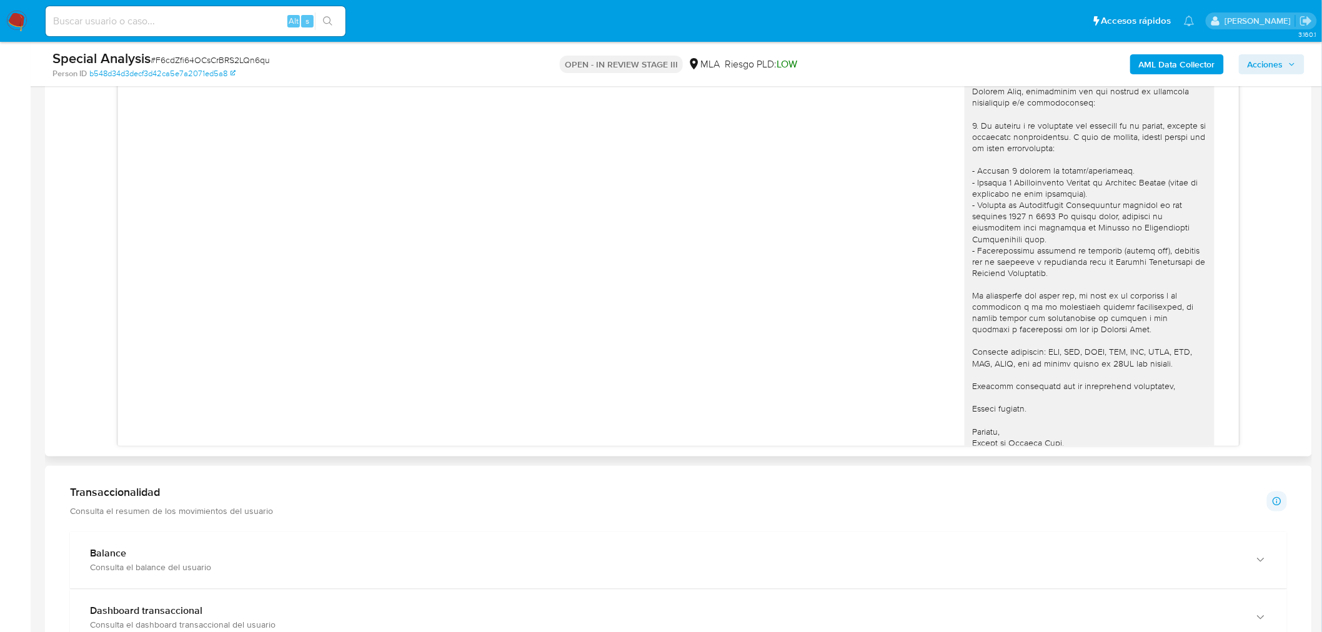
scroll to position [0, 0]
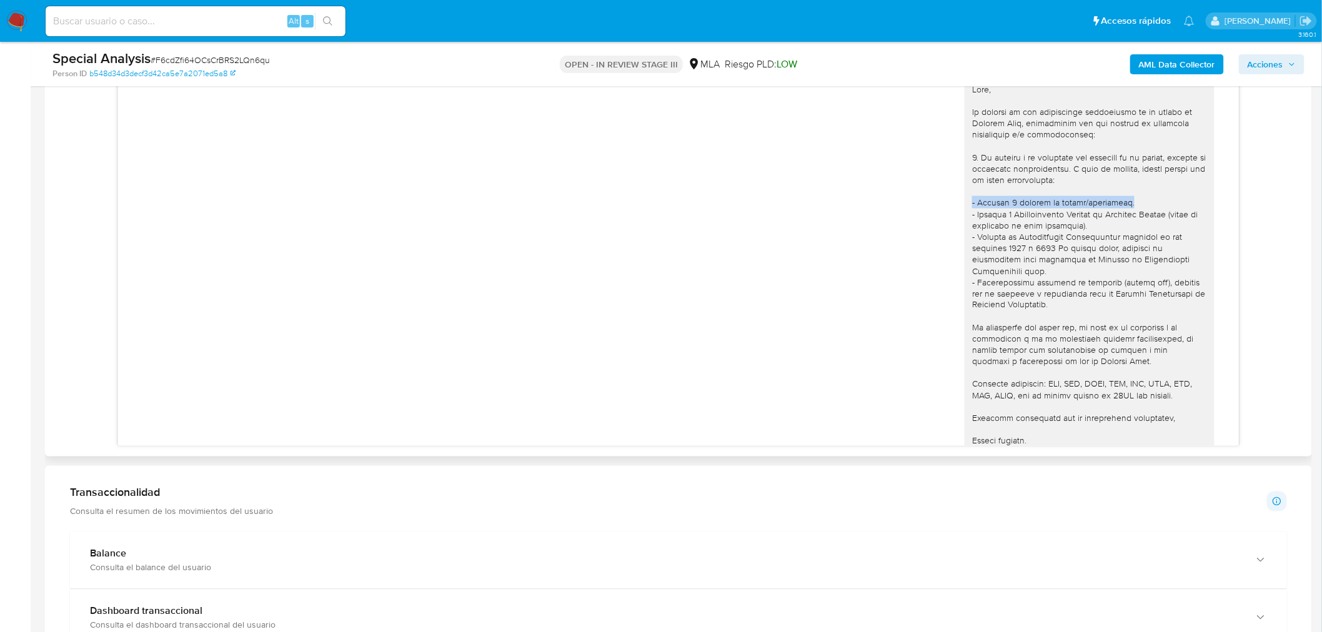
drag, startPoint x: 1115, startPoint y: 199, endPoint x: 942, endPoint y: 200, distance: 173.1
click at [942, 200] on div "[DATE] 22:43:13" at bounding box center [679, 287] width 1090 height 434
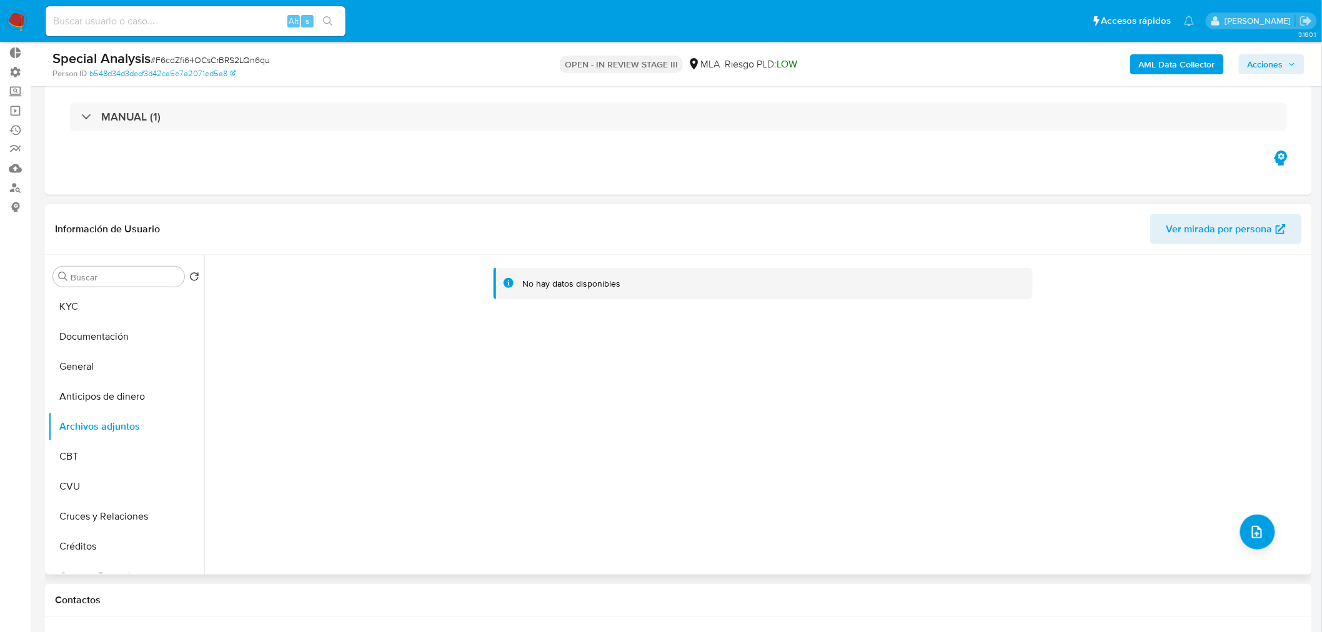
drag, startPoint x: 92, startPoint y: 489, endPoint x: 202, endPoint y: 491, distance: 109.4
click at [94, 489] on button "CVU" at bounding box center [126, 487] width 156 height 30
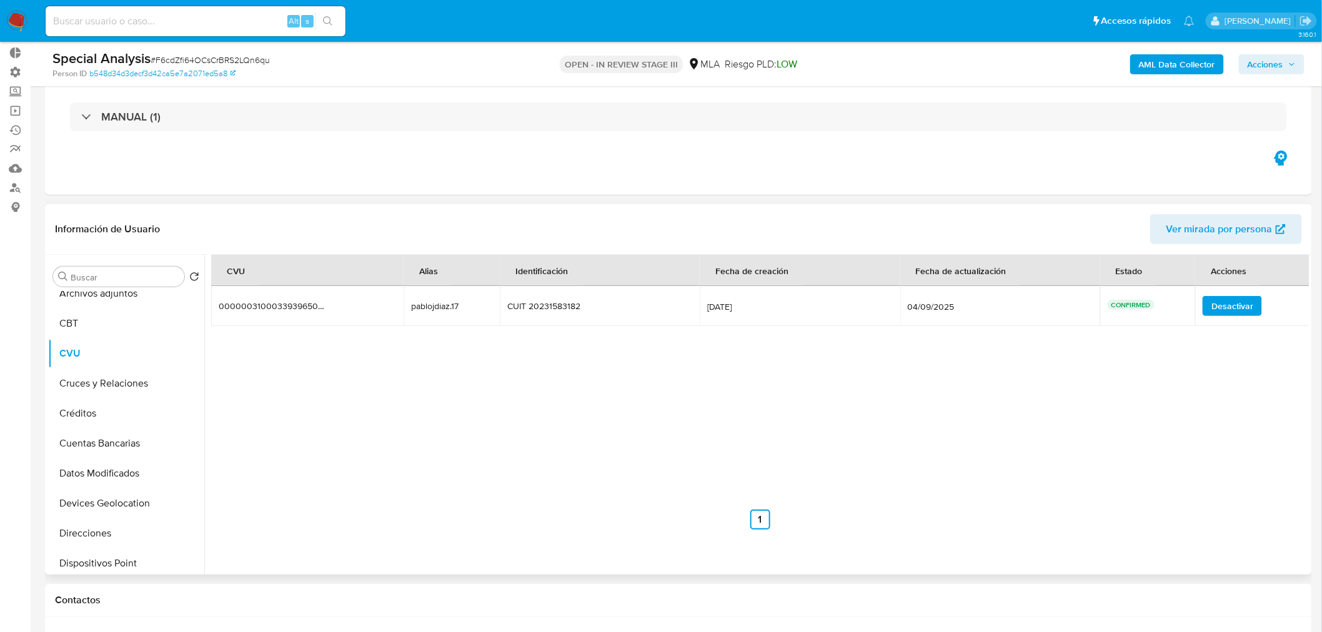
scroll to position [138, 0]
click at [121, 473] on button "Datos Modificados" at bounding box center [121, 469] width 146 height 30
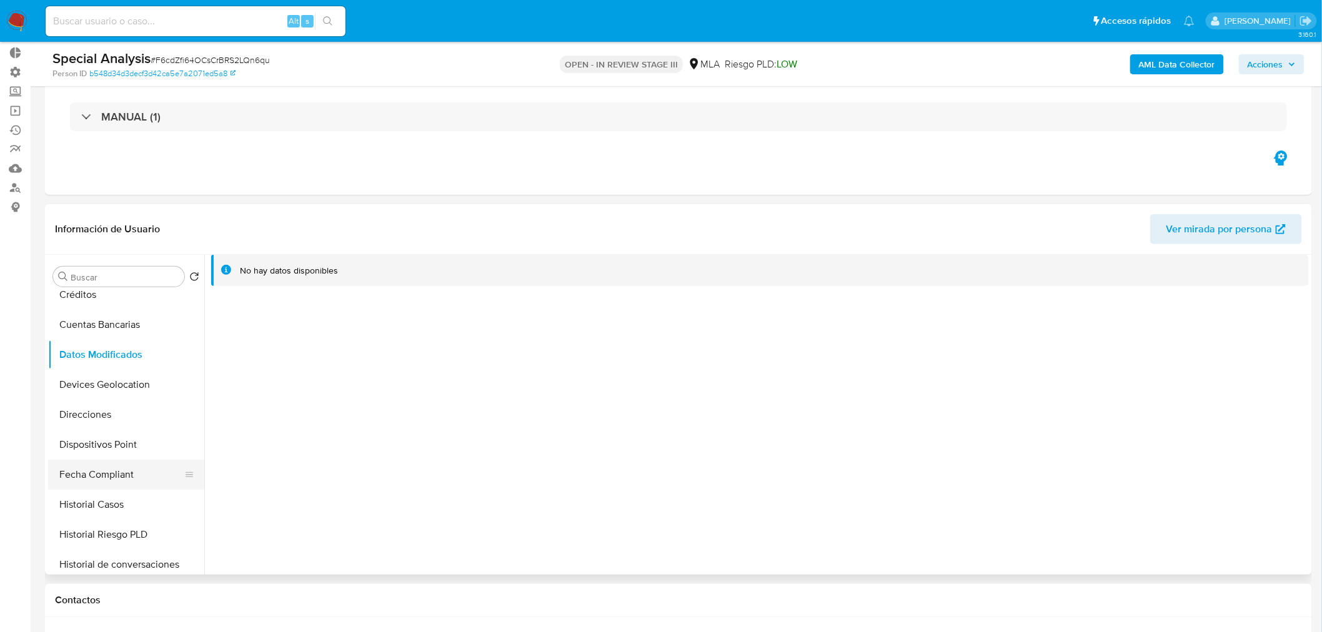
scroll to position [277, 0]
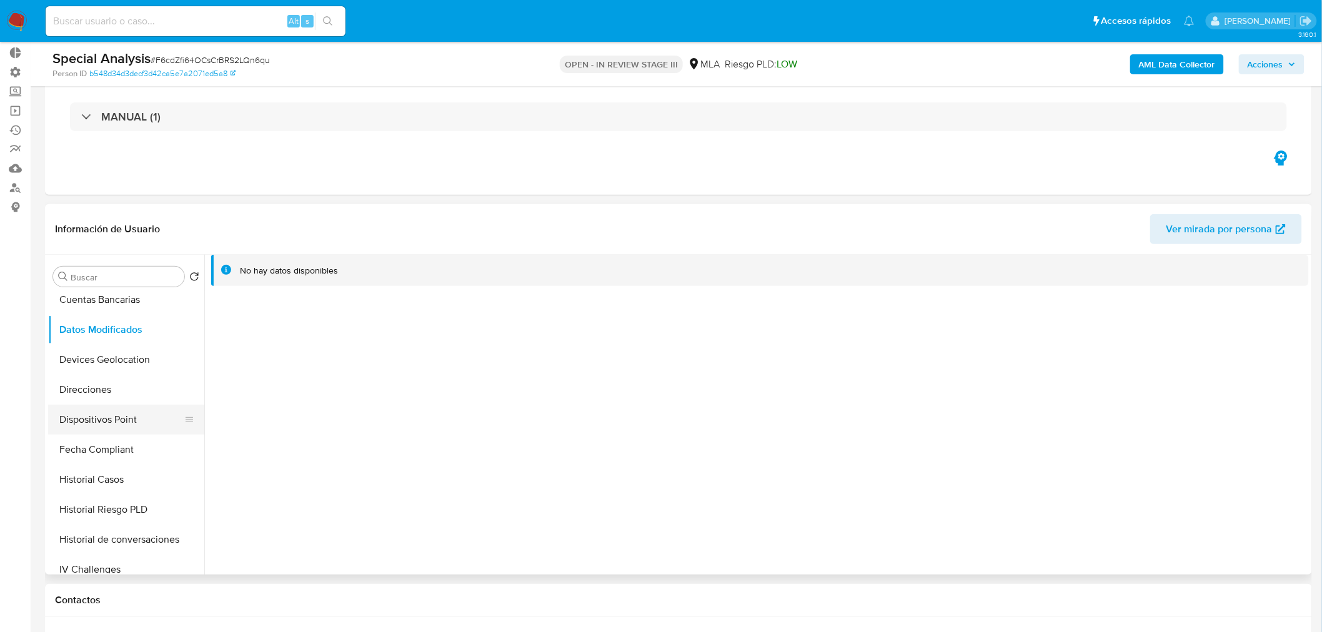
click at [134, 424] on button "Dispositivos Point" at bounding box center [121, 420] width 146 height 30
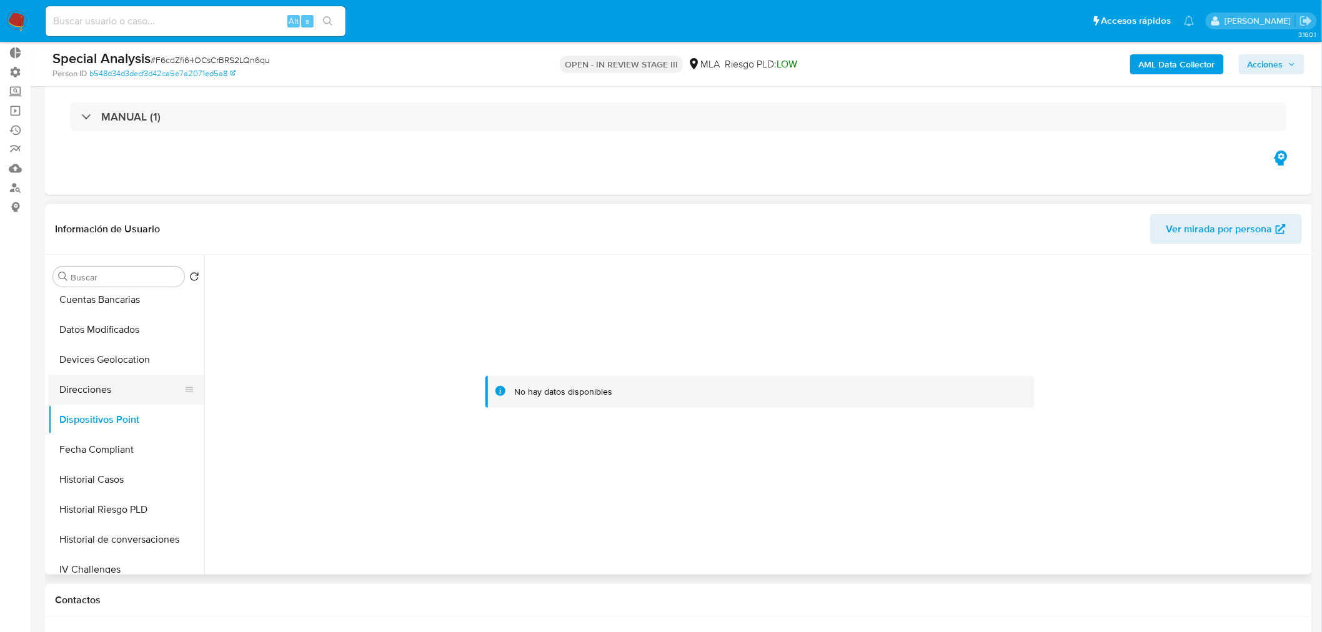
scroll to position [346, 0]
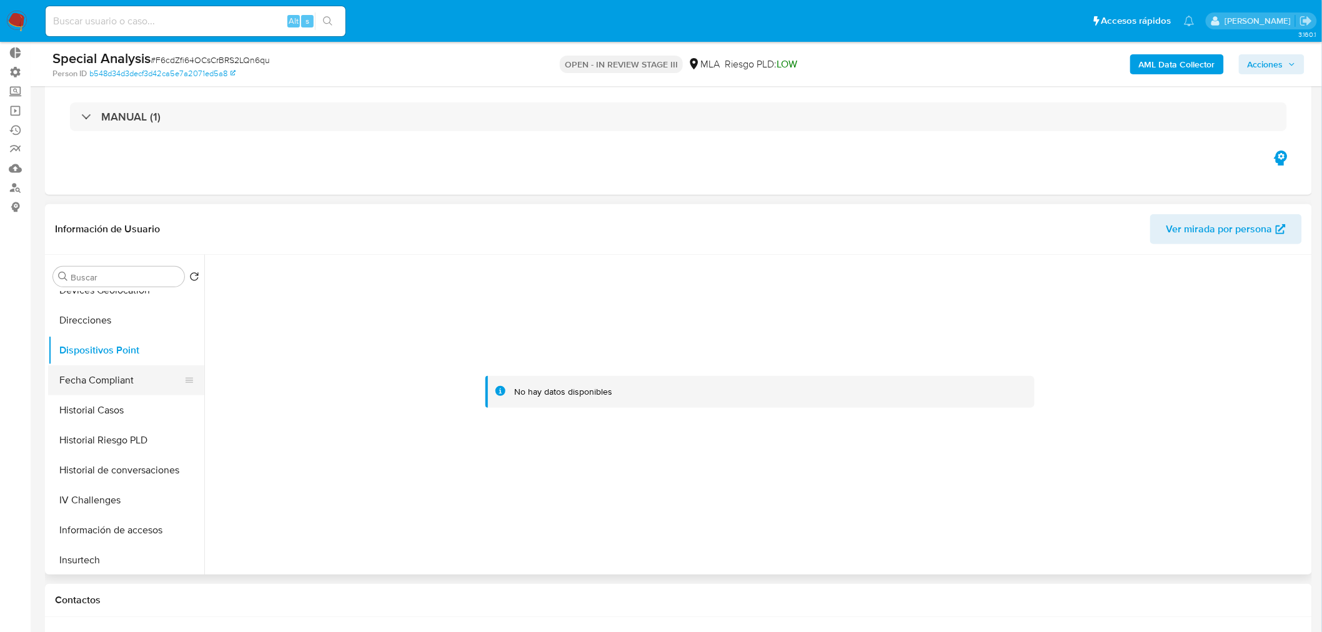
click at [119, 383] on button "Fecha Compliant" at bounding box center [121, 381] width 146 height 30
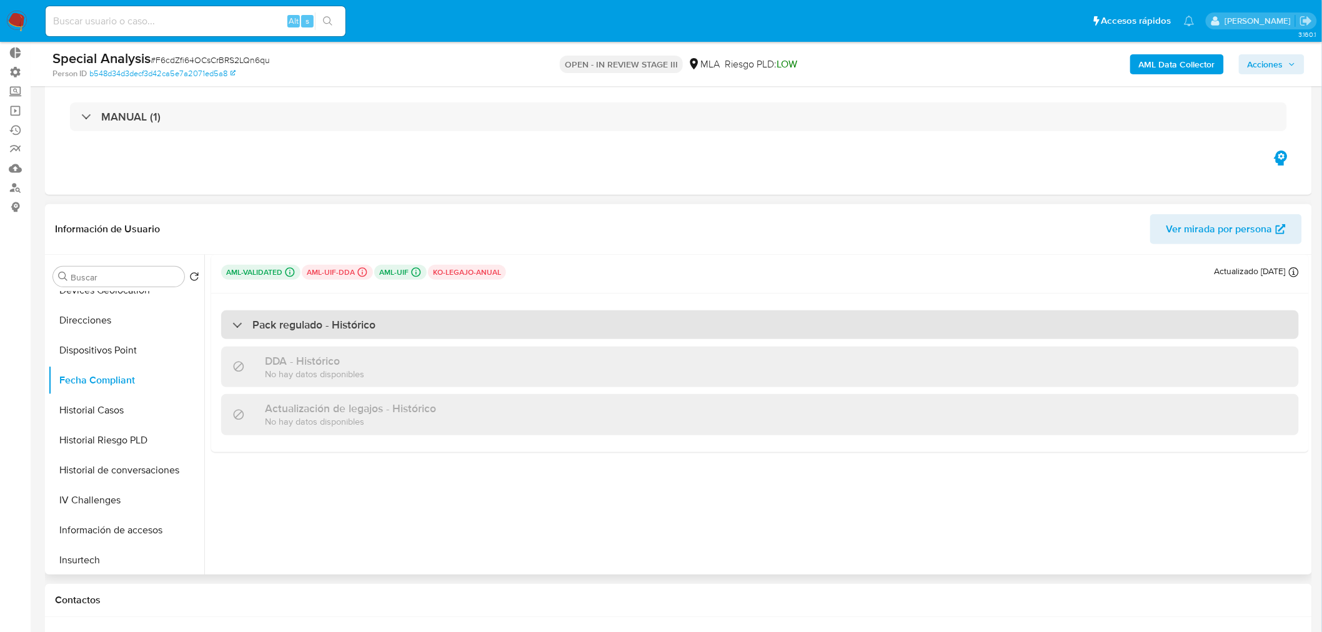
click at [358, 326] on h3 "Pack regulado - Histórico" at bounding box center [313, 325] width 123 height 14
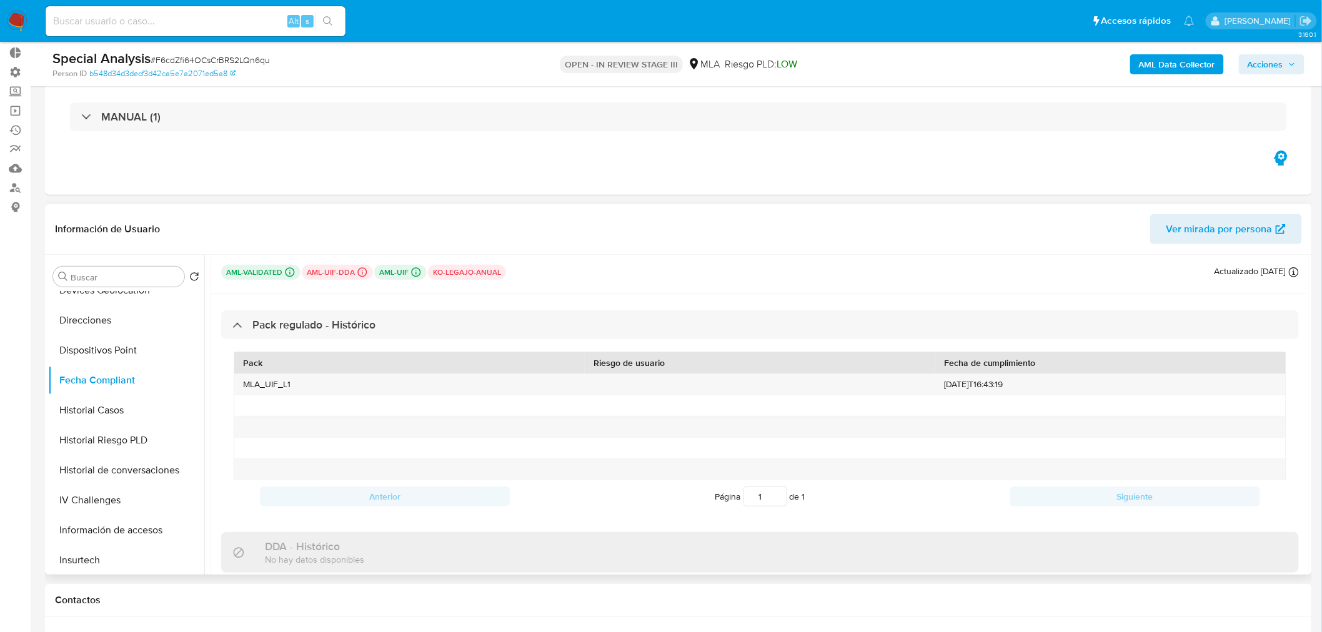
drag, startPoint x: 1057, startPoint y: 392, endPoint x: 222, endPoint y: 386, distance: 835.6
click at [222, 386] on div "Pack Riesgo de usuario Fecha de cumplimiento MLA_UIF_L1 [DATE]T16:43:19 Anterio…" at bounding box center [760, 432] width 1078 height 186
drag, startPoint x: 336, startPoint y: 250, endPoint x: 329, endPoint y: 242, distance: 10.2
click at [330, 241] on div "Información de Usuario Ver mirada por persona" at bounding box center [678, 229] width 1267 height 51
drag, startPoint x: 435, startPoint y: 233, endPoint x: 420, endPoint y: 202, distance: 34.1
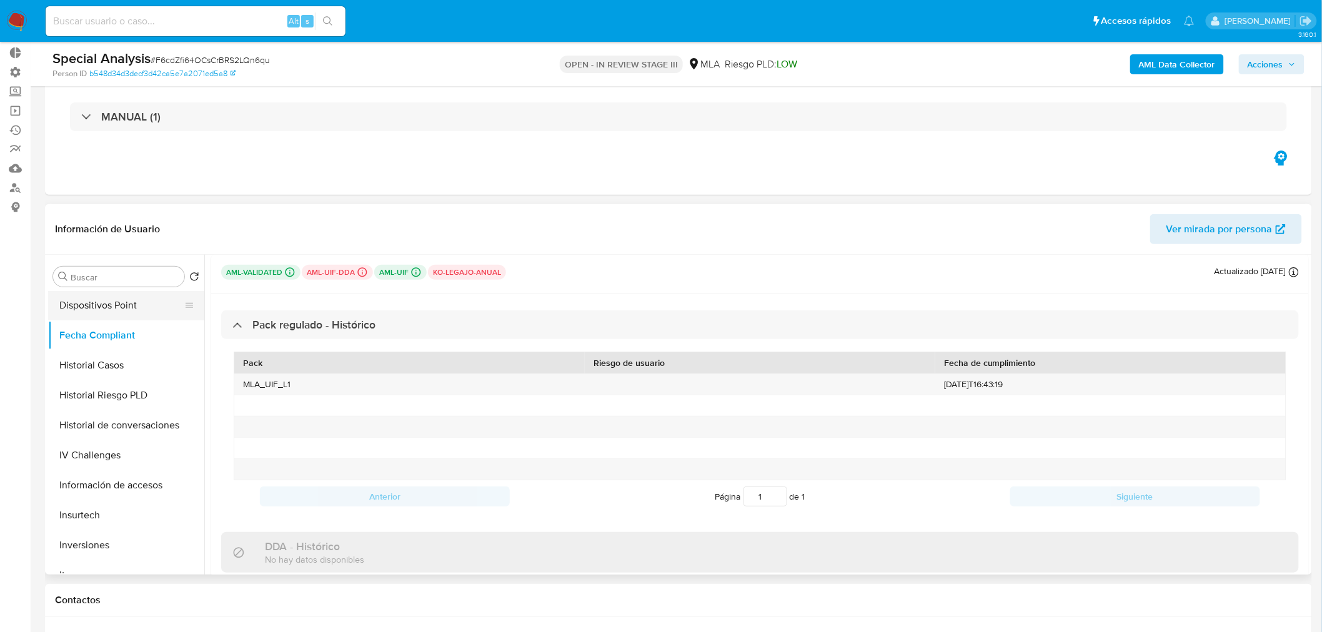
scroll to position [416, 0]
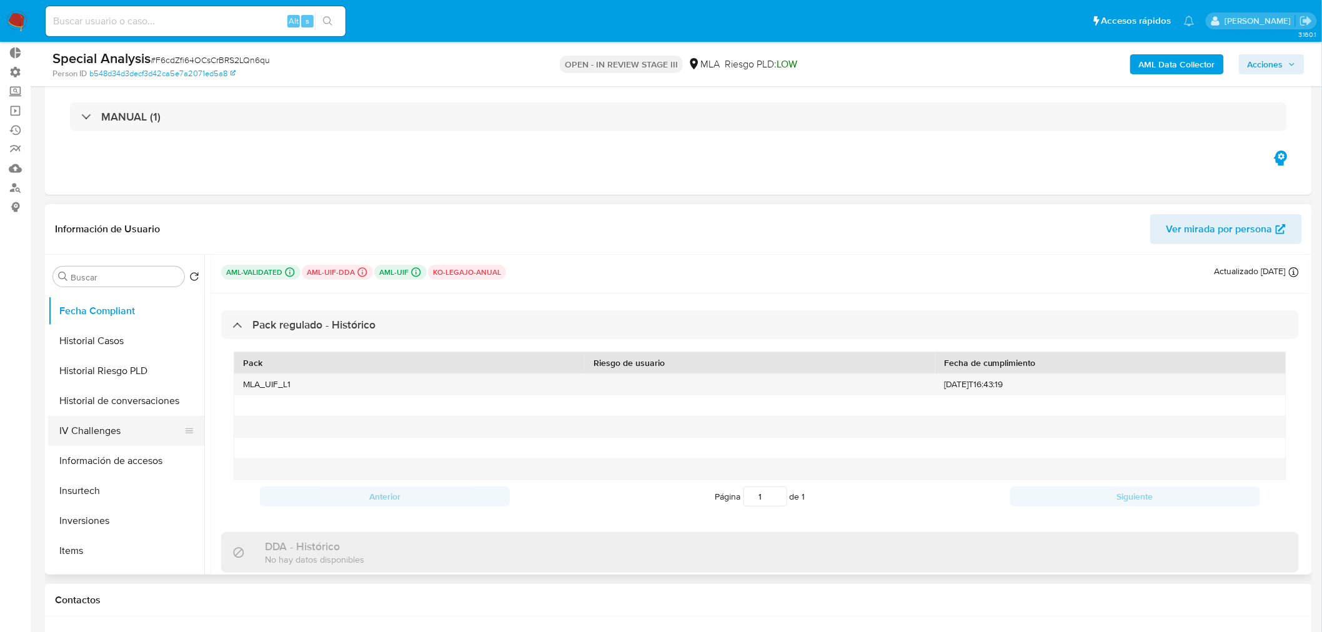
click at [127, 431] on button "IV Challenges" at bounding box center [121, 431] width 146 height 30
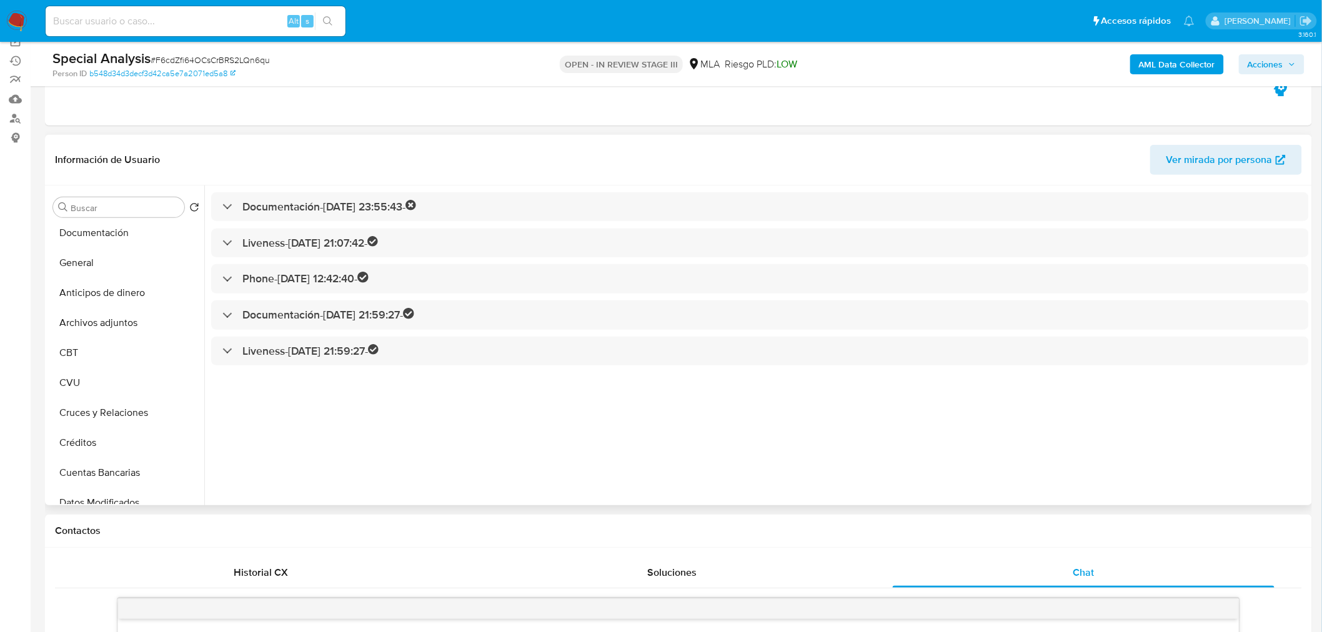
scroll to position [0, 0]
